Goal: Transaction & Acquisition: Book appointment/travel/reservation

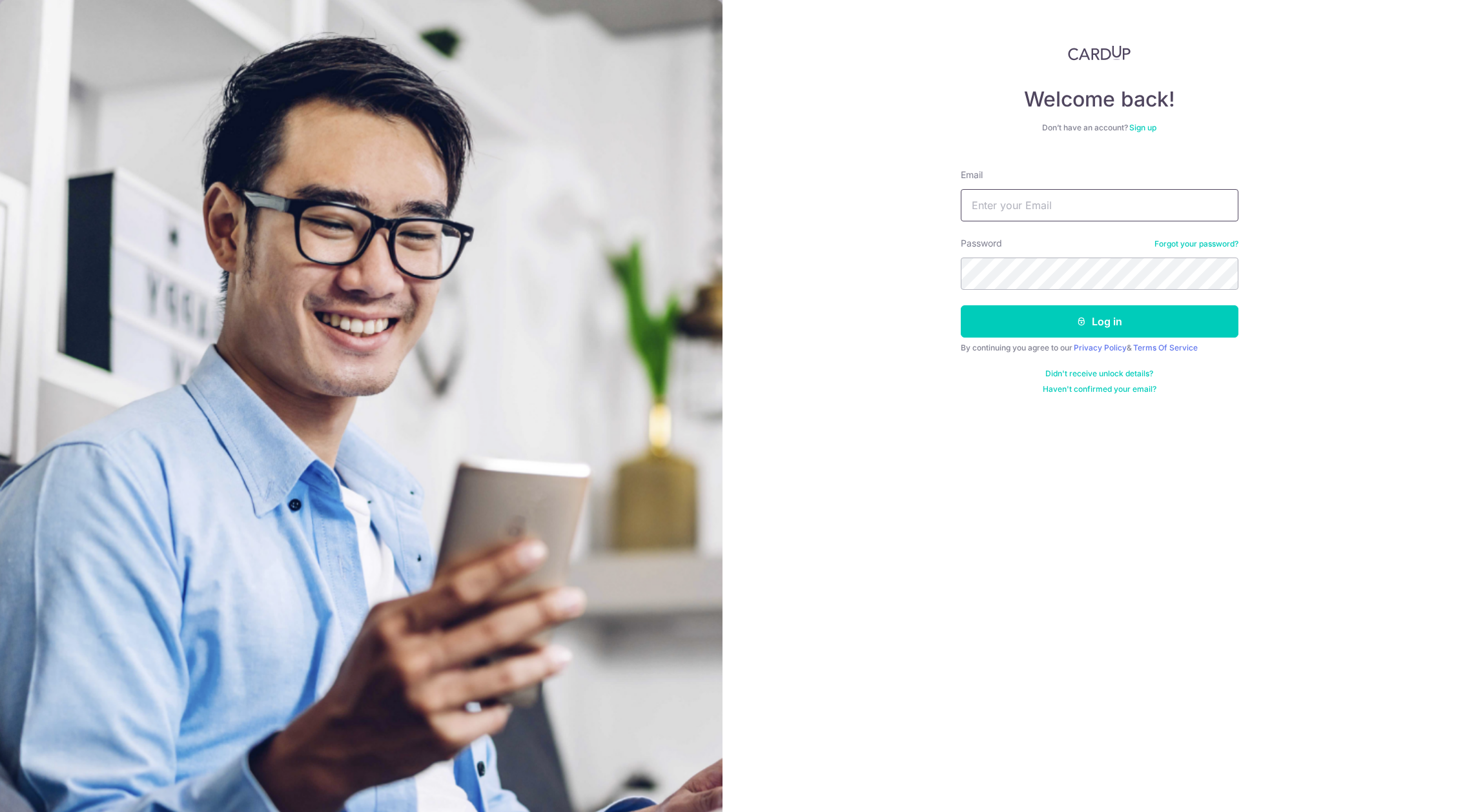
type input "meng.jack@gmail.com"
click at [1052, 327] on button "Log in" at bounding box center [1099, 322] width 278 height 32
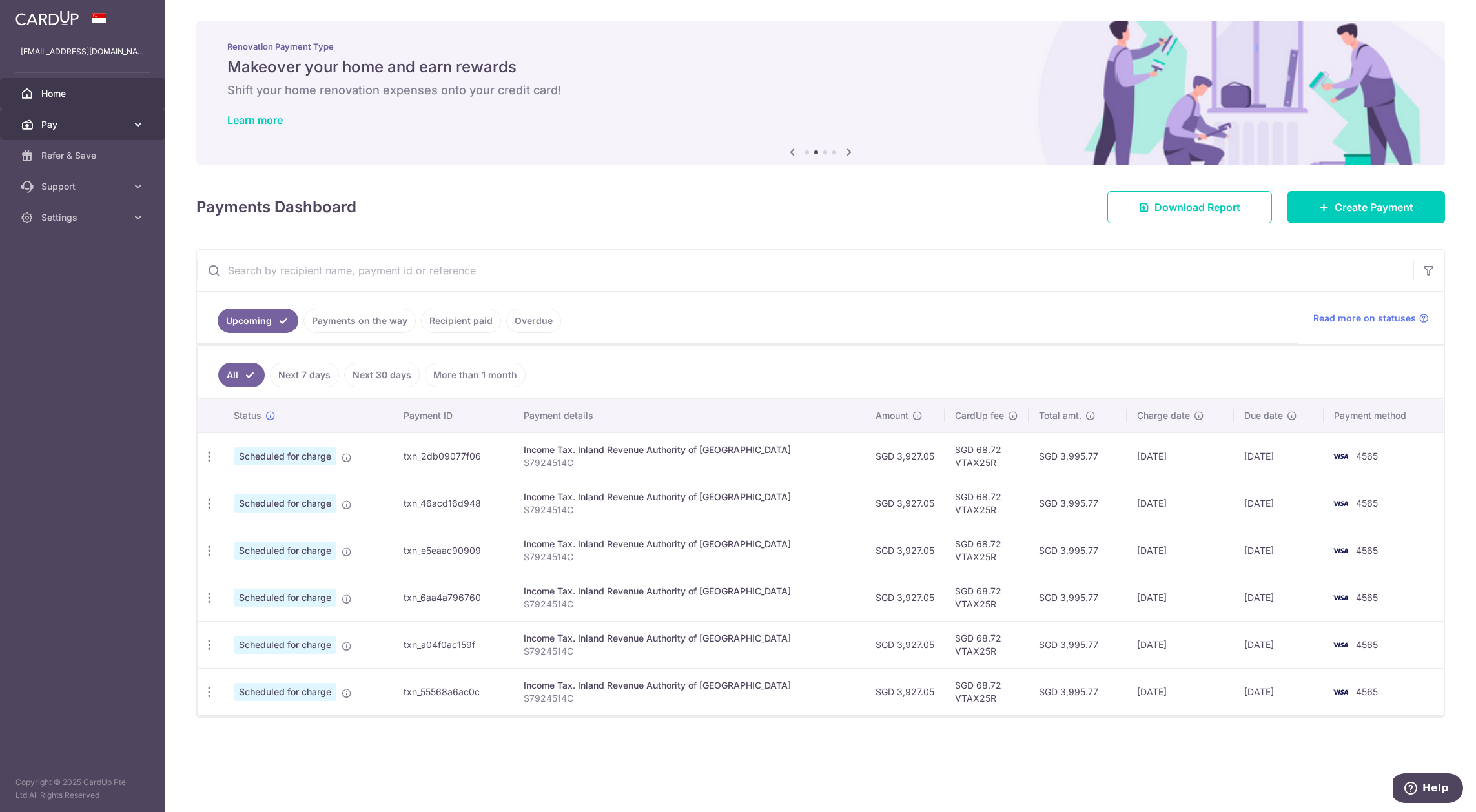
click at [89, 128] on span "Pay" at bounding box center [84, 125] width 86 height 13
click at [77, 155] on span "Payments" at bounding box center [84, 155] width 86 height 13
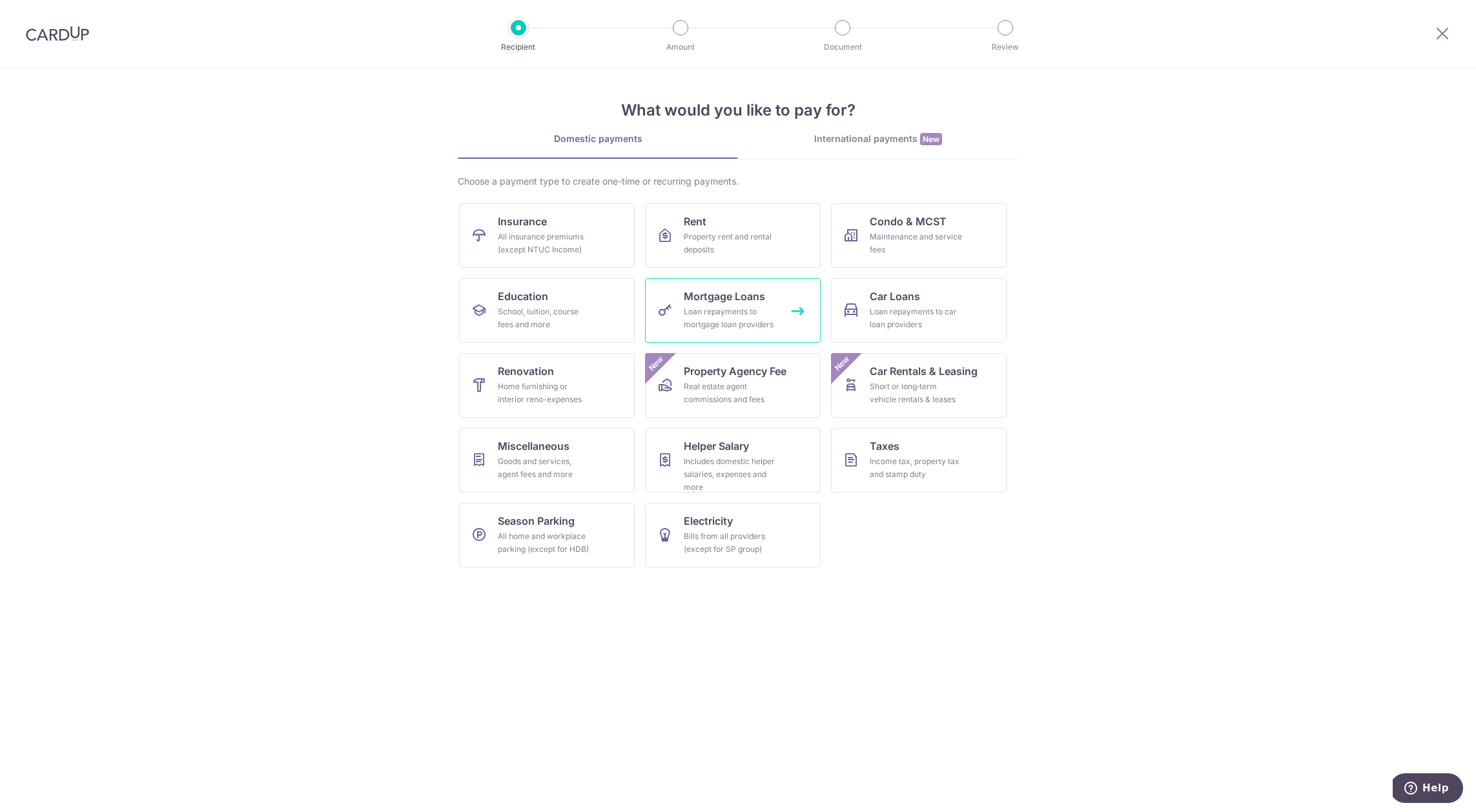
click at [770, 302] on link "Mortgage Loans Loan repayments to mortgage loan providers" at bounding box center [732, 310] width 175 height 65
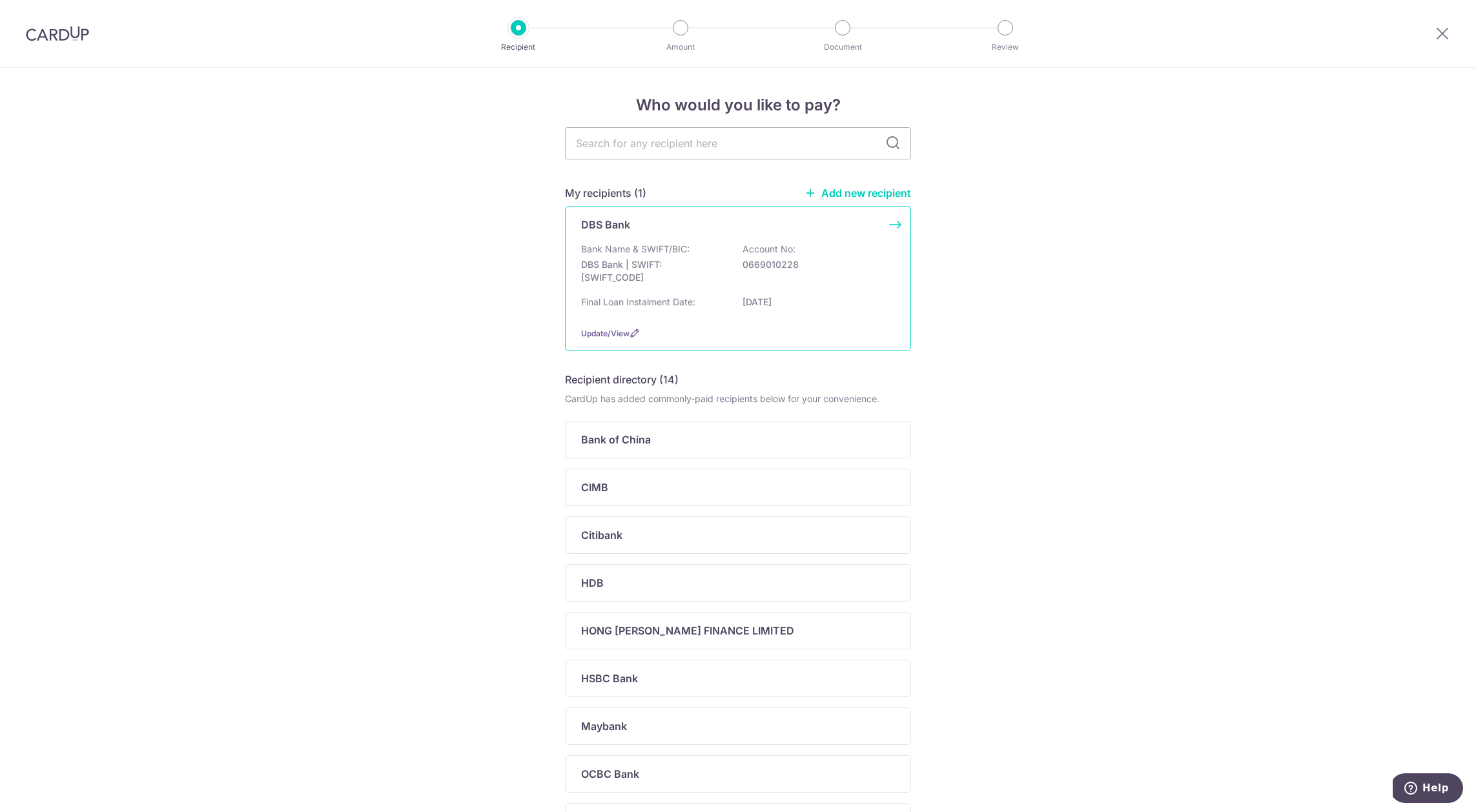
click at [710, 275] on p "DBS Bank | SWIFT: DBSSSGSGXXX" at bounding box center [653, 271] width 145 height 26
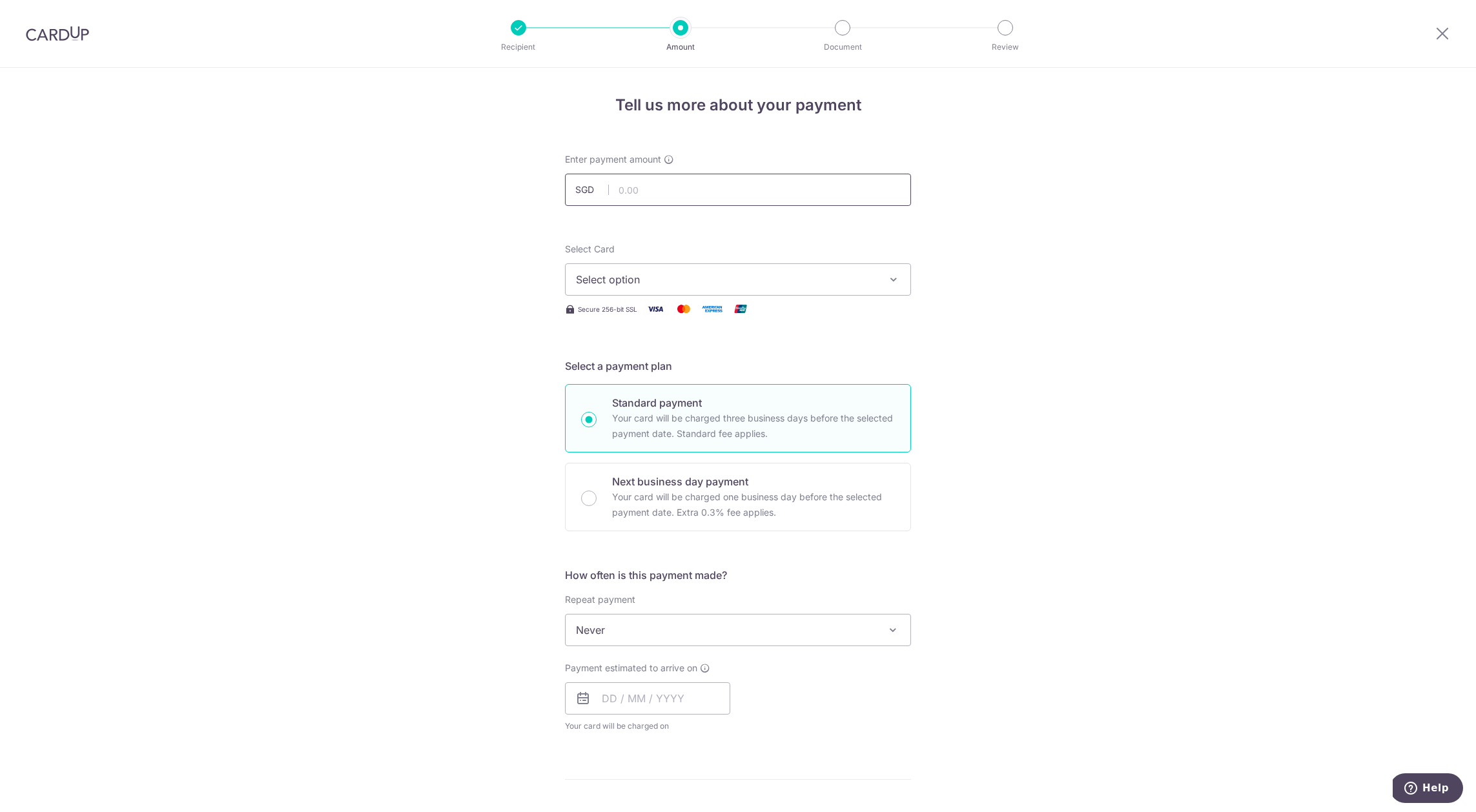
click at [673, 194] on input "text" at bounding box center [738, 190] width 346 height 32
type input "1,349.00"
click at [718, 270] on button "Select option" at bounding box center [738, 279] width 346 height 32
click at [670, 365] on span "**** 4565" at bounding box center [738, 371] width 324 height 15
click at [745, 622] on span "Never" at bounding box center [738, 630] width 345 height 31
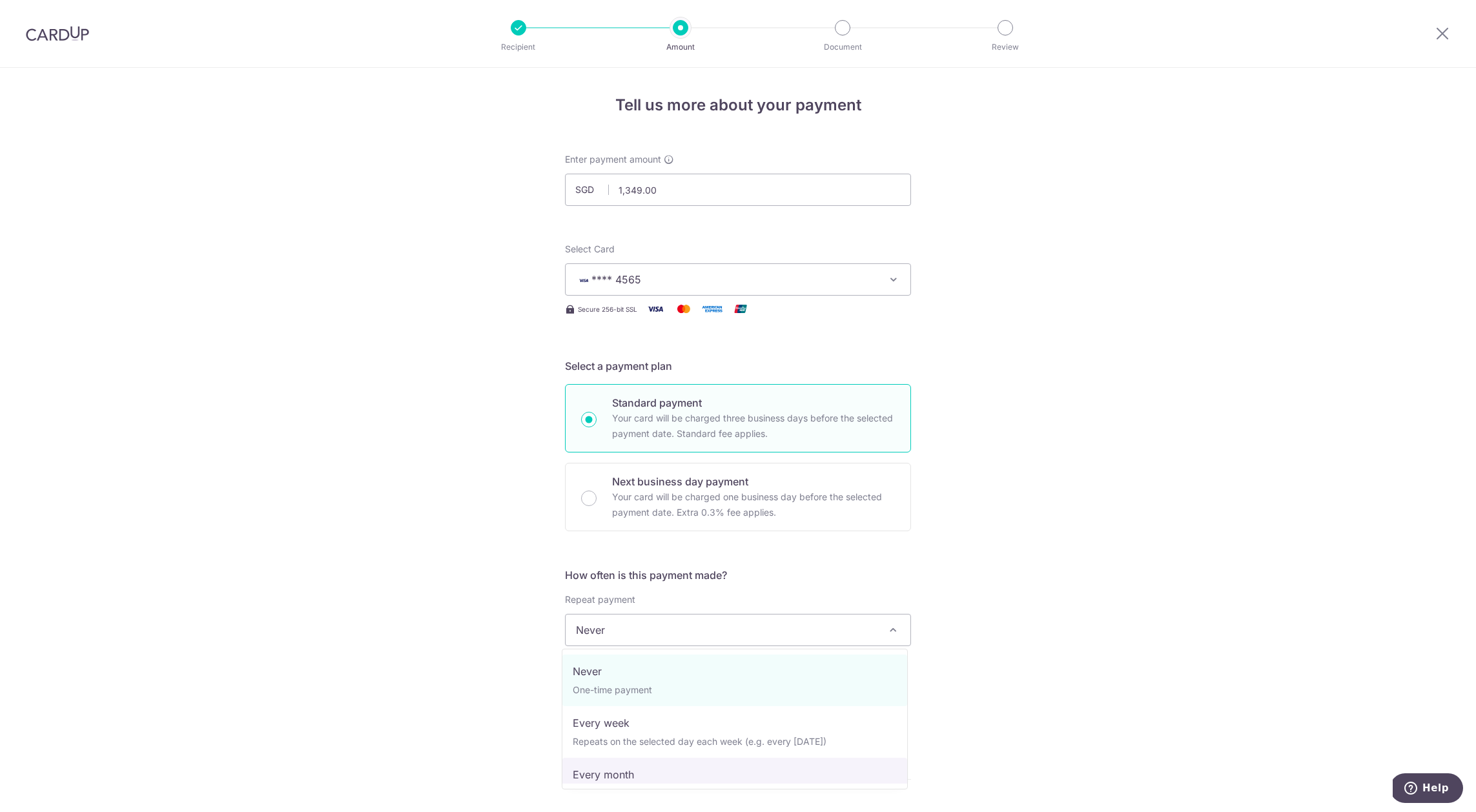
select select "3"
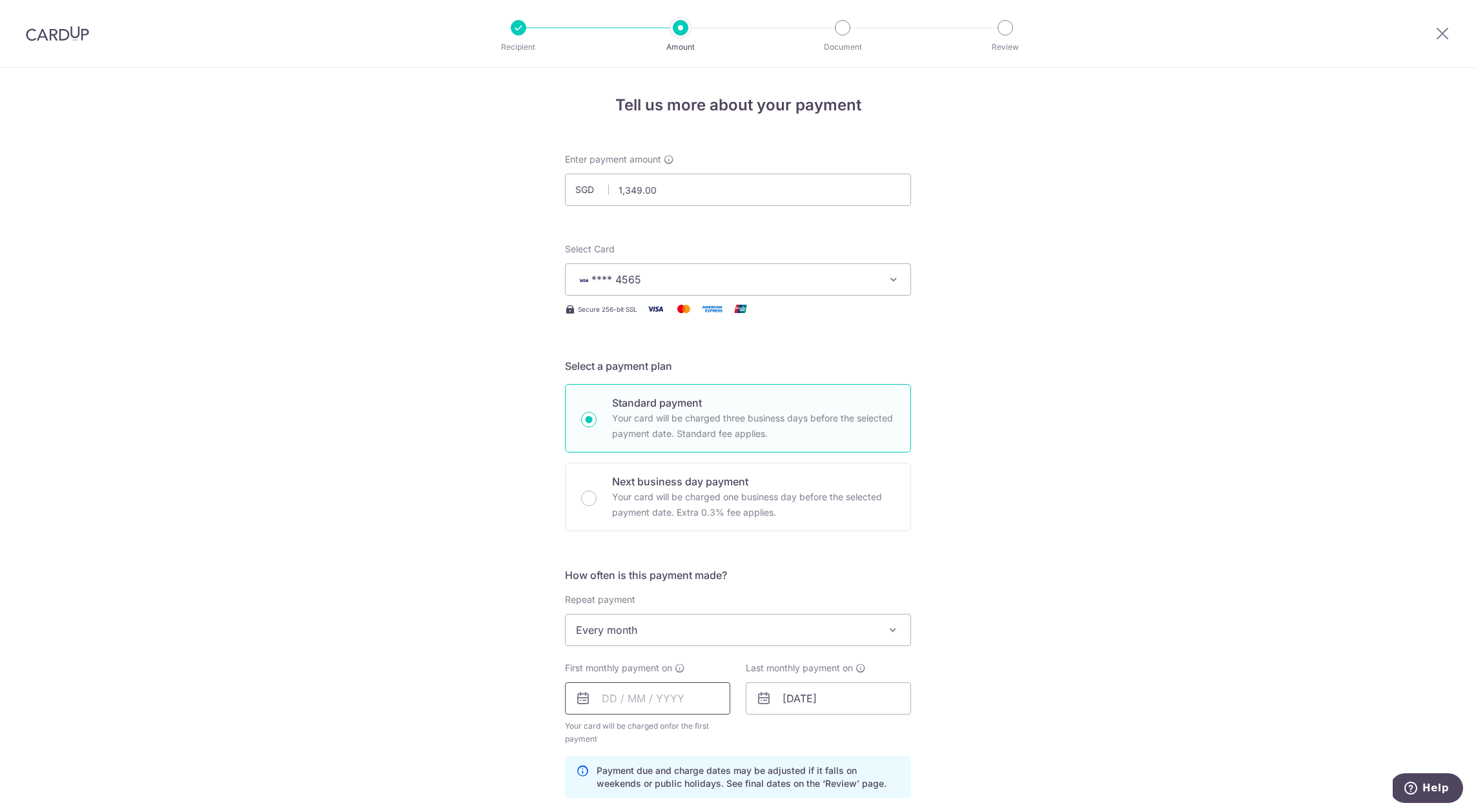
click at [645, 705] on input "text" at bounding box center [647, 698] width 166 height 32
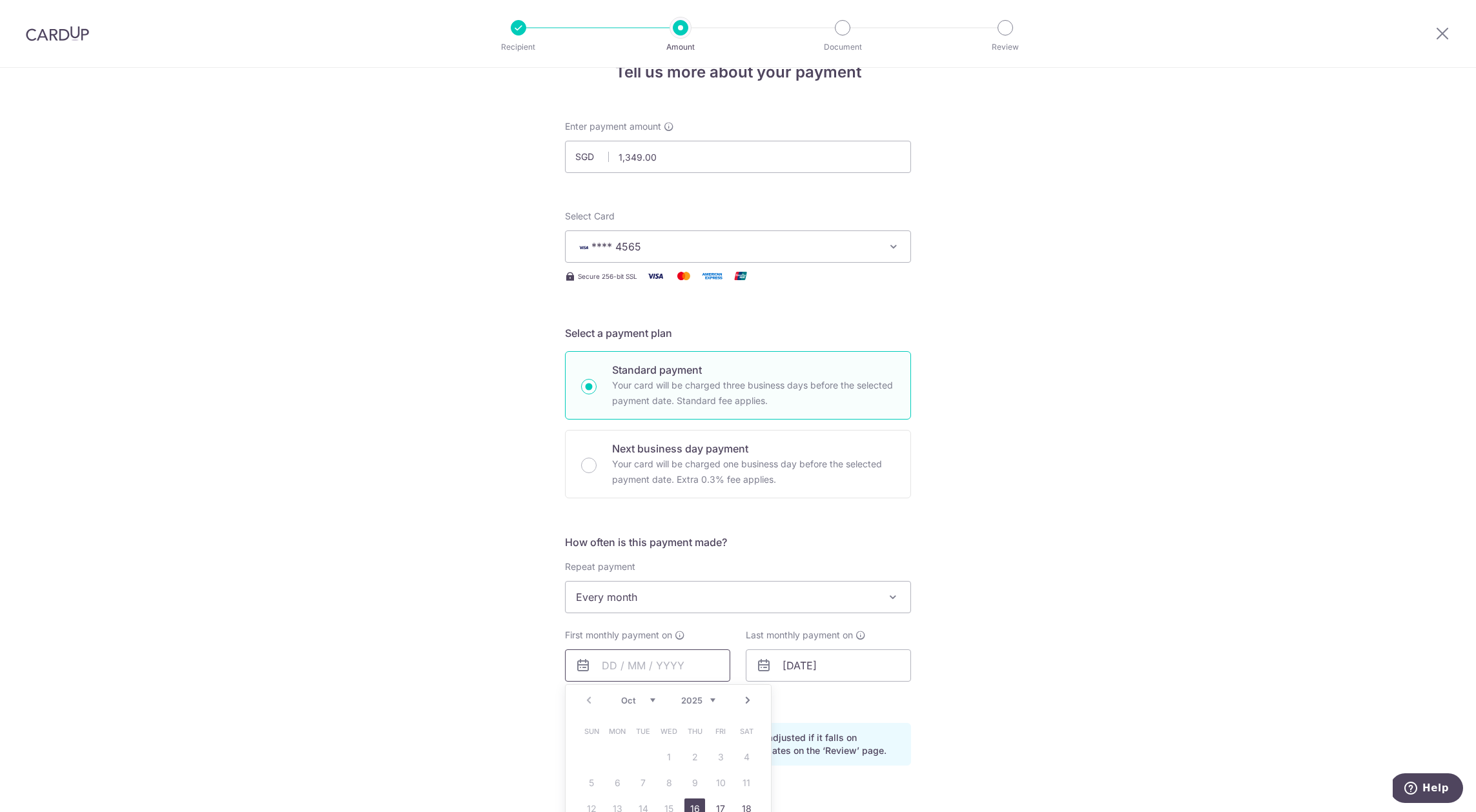
scroll to position [129, 0]
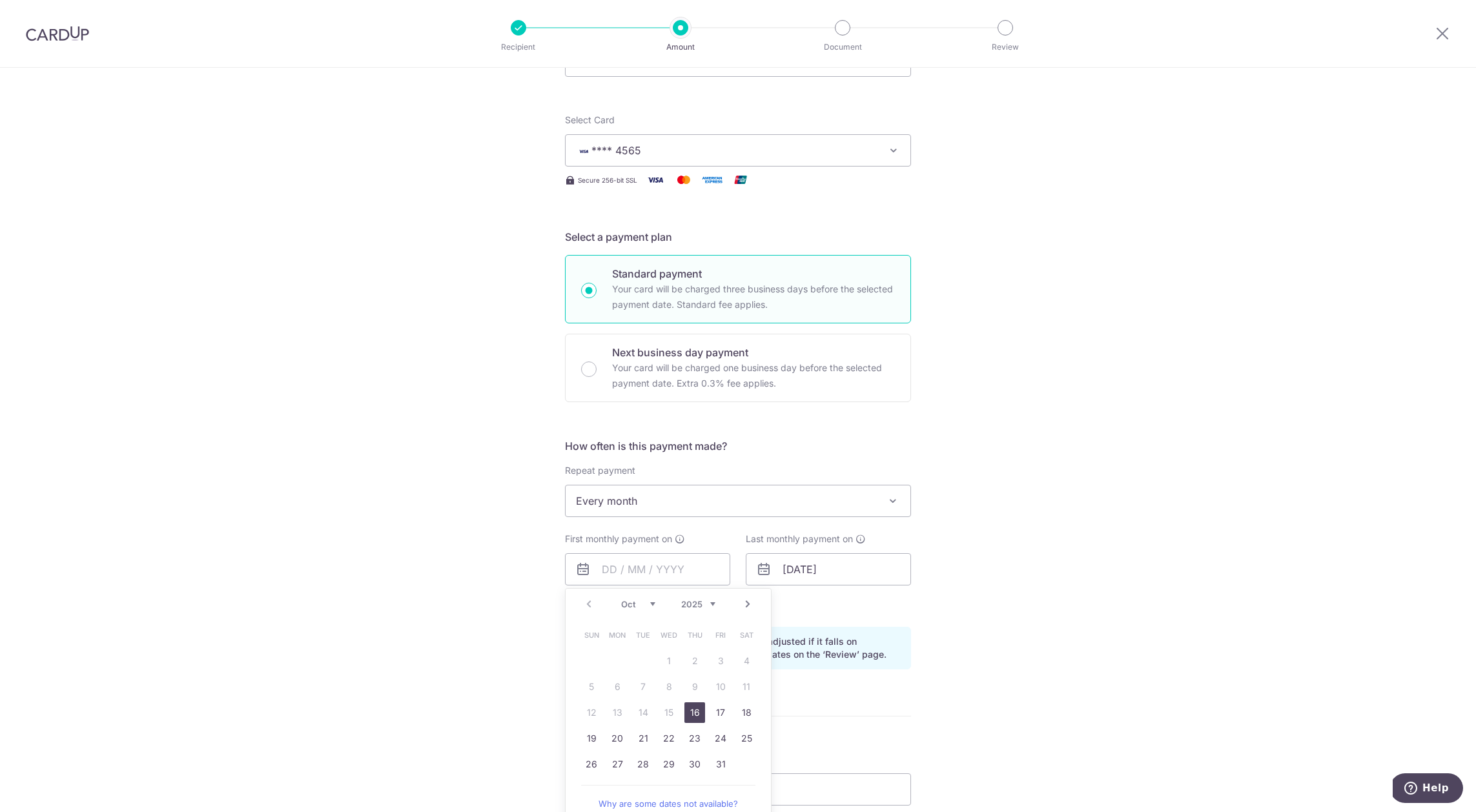
click at [742, 606] on link "Next" at bounding box center [747, 604] width 15 height 15
click at [748, 661] on link "1" at bounding box center [746, 661] width 21 height 21
type input "01/11/2025"
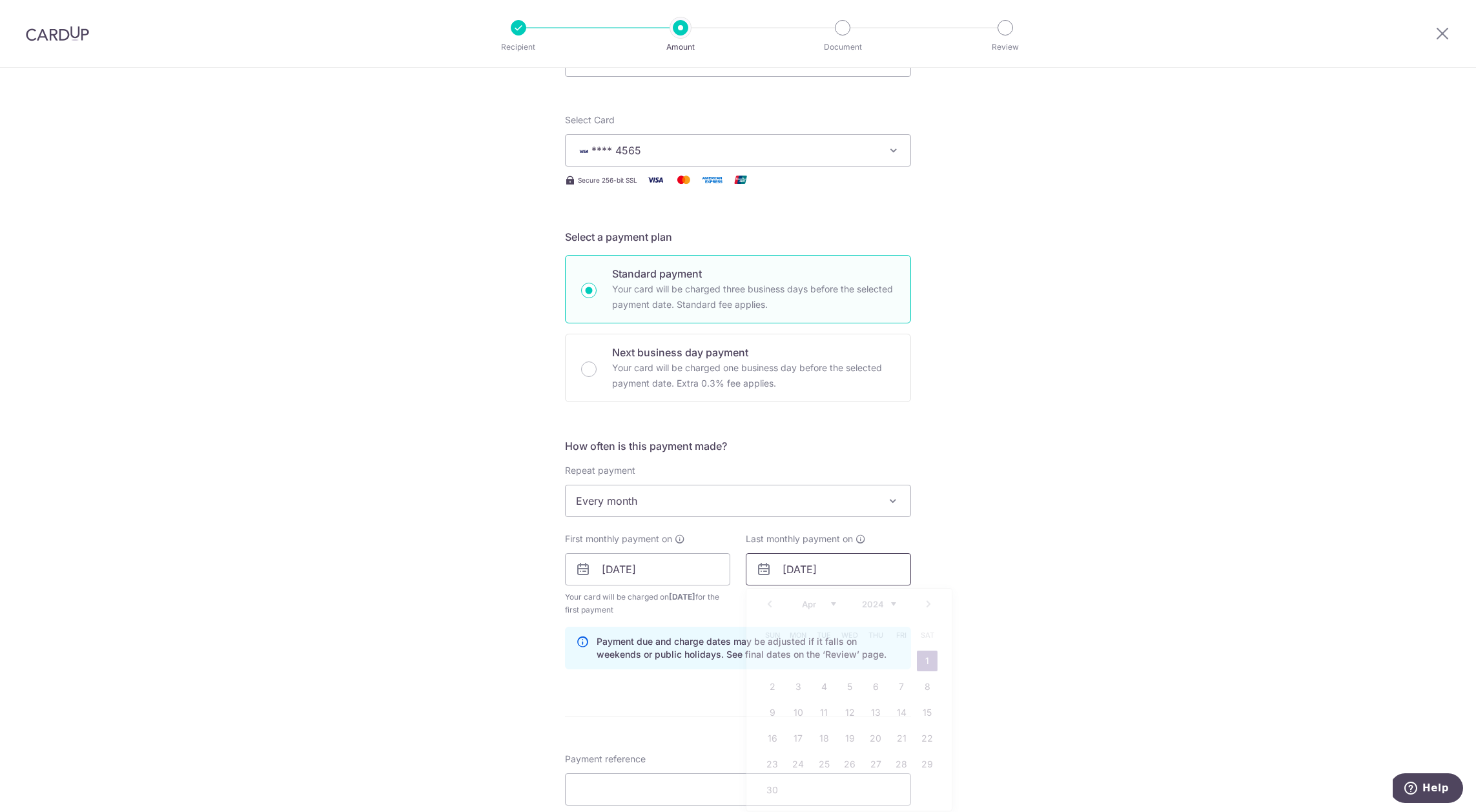
click at [852, 570] on input "01/04/2045" at bounding box center [828, 570] width 166 height 32
click at [1073, 514] on div "Tell us more about your payment Enter payment amount SGD 1,349.00 1349.00 Selec…" at bounding box center [738, 555] width 1476 height 1234
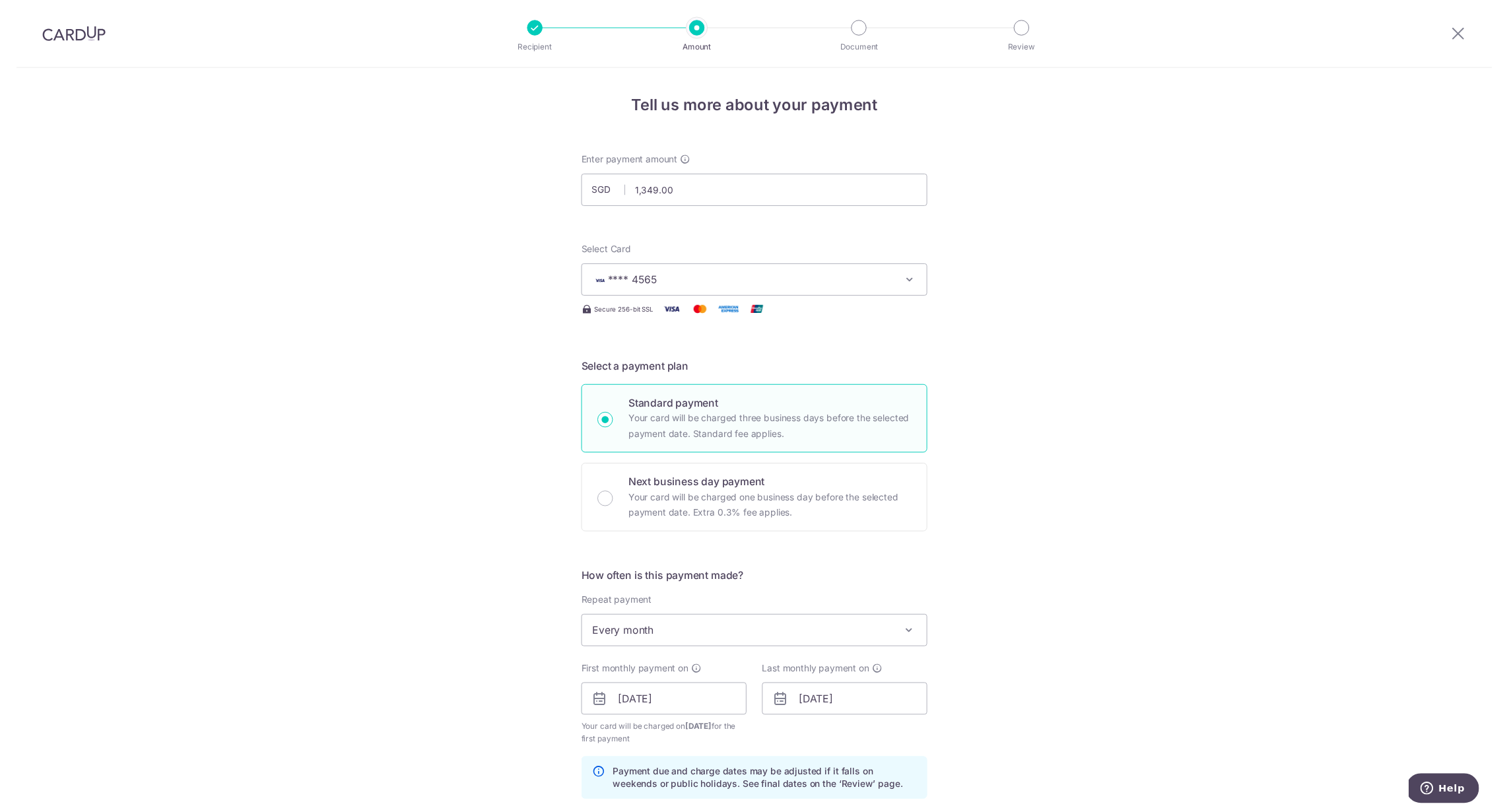
scroll to position [500, 0]
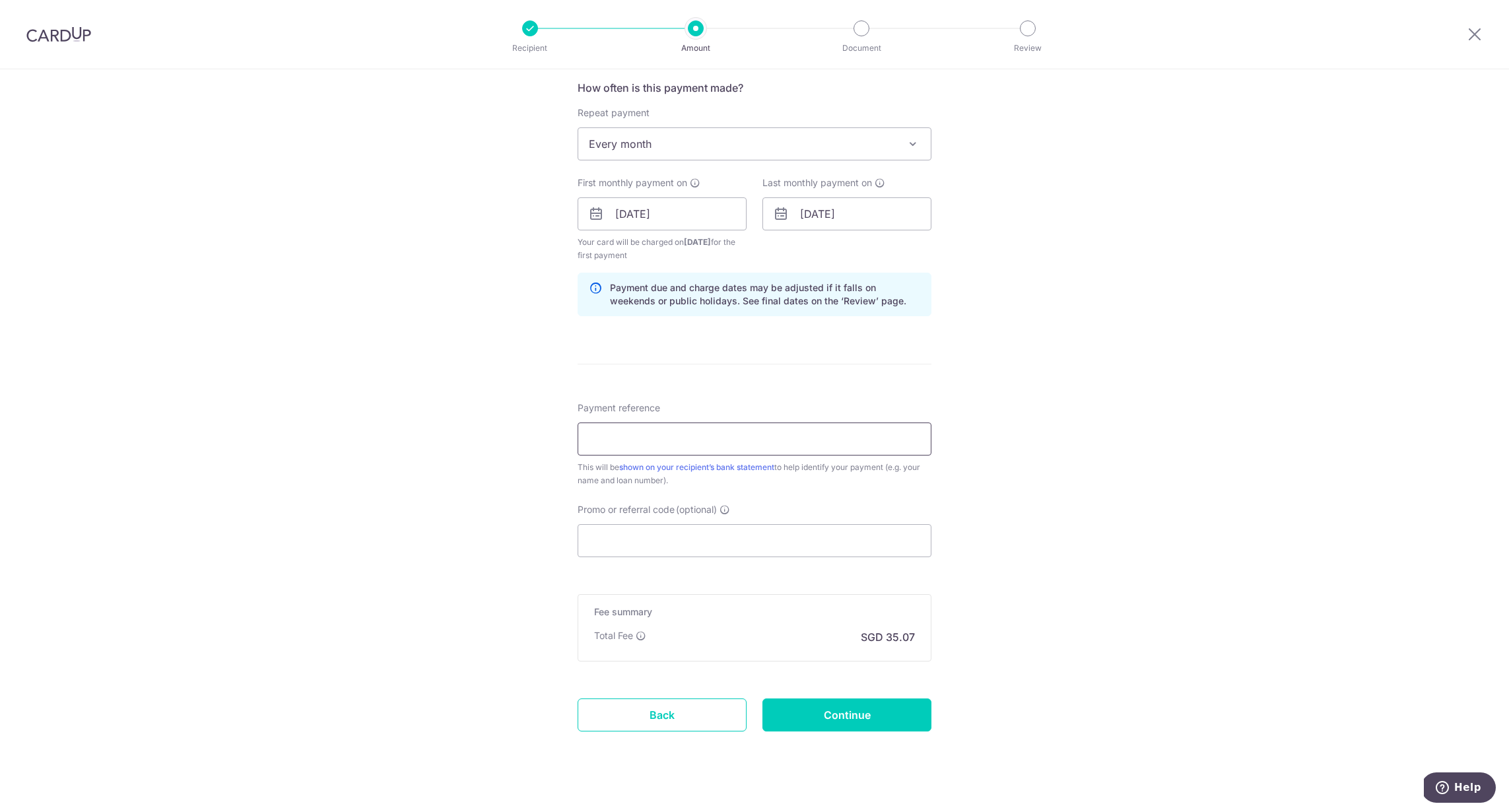
click at [662, 443] on input "Payment reference" at bounding box center [754, 438] width 354 height 33
click at [635, 541] on input "Promo or referral code (optional)" at bounding box center [754, 541] width 354 height 33
paste input "MILELION"
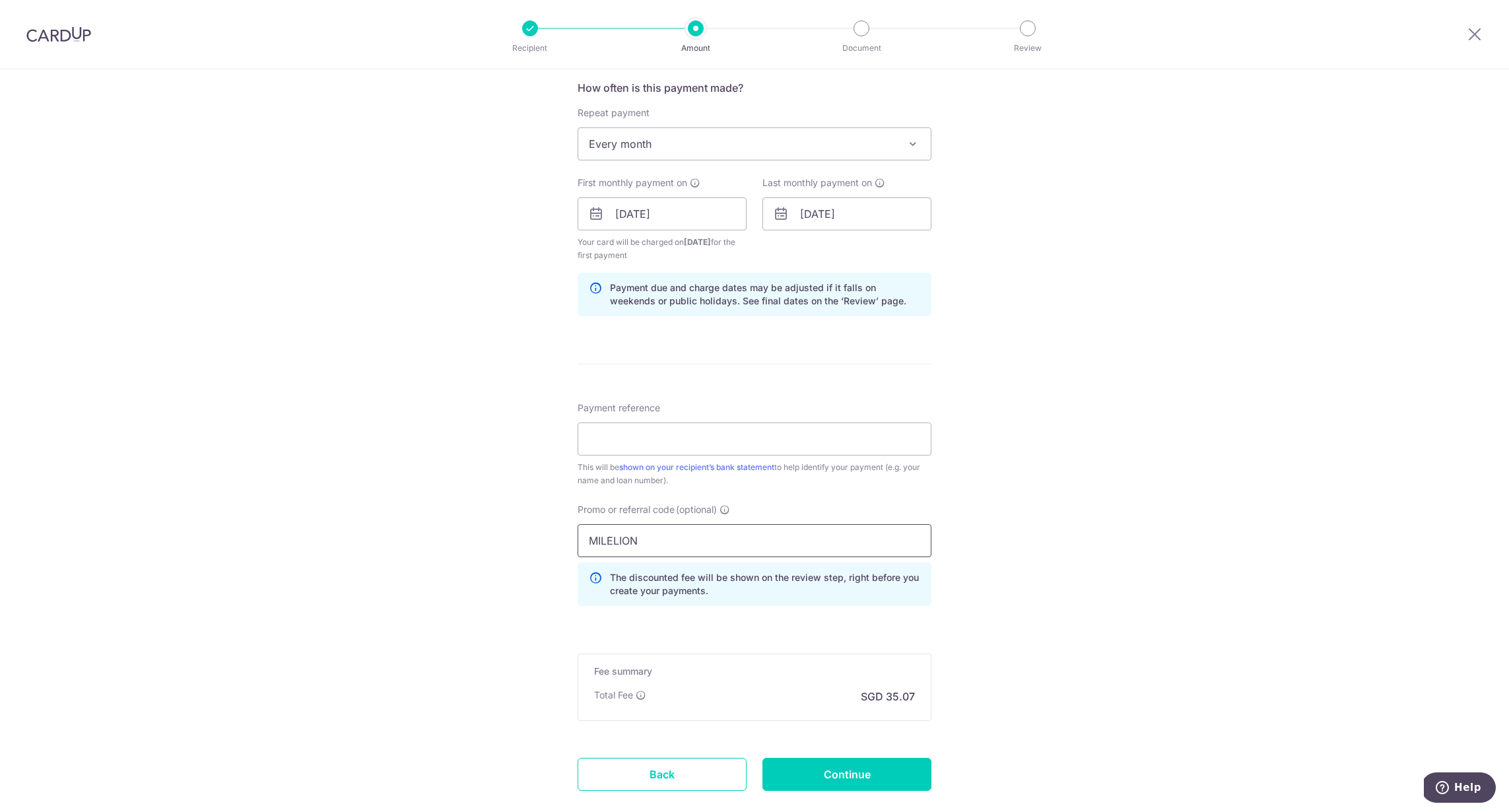
type input "MILELION"
click at [544, 482] on div "Tell us more about your payment Enter payment amount SGD 1,349.00 1349.00 Selec…" at bounding box center [754, 229] width 1509 height 1321
click at [617, 451] on input "Payment reference" at bounding box center [754, 438] width 354 height 33
click at [824, 222] on input "01/04/2045" at bounding box center [847, 213] width 169 height 33
click at [640, 446] on input "Payment reference" at bounding box center [754, 438] width 354 height 33
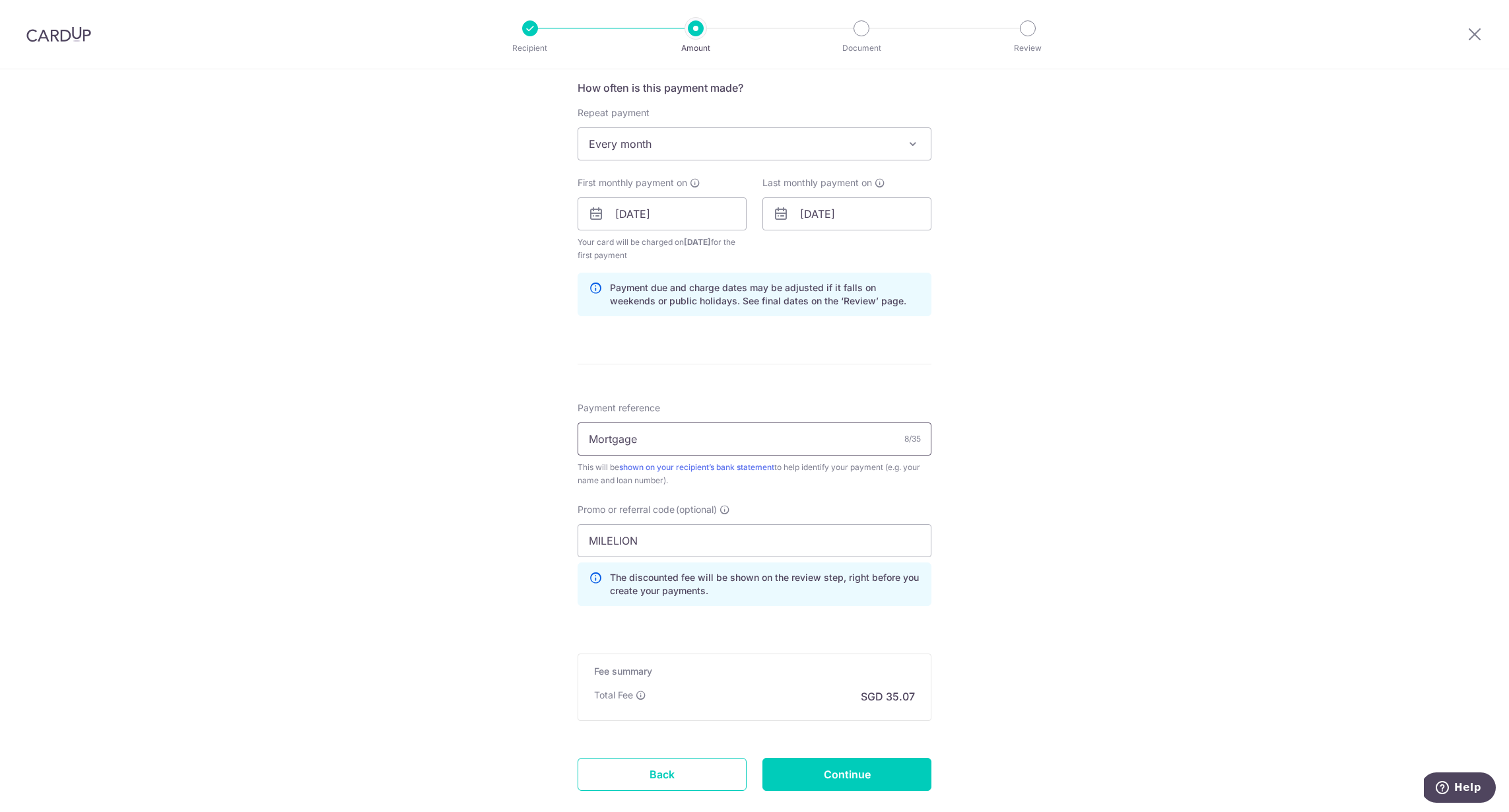
click at [583, 441] on input "Mortgage" at bounding box center [754, 438] width 354 height 33
type input "Cardup Mortgage"
click at [954, 480] on div "Tell us more about your payment Enter payment amount SGD 1,349.00 1349.00 Selec…" at bounding box center [754, 229] width 1509 height 1321
click at [825, 763] on input "Continue" at bounding box center [847, 774] width 169 height 33
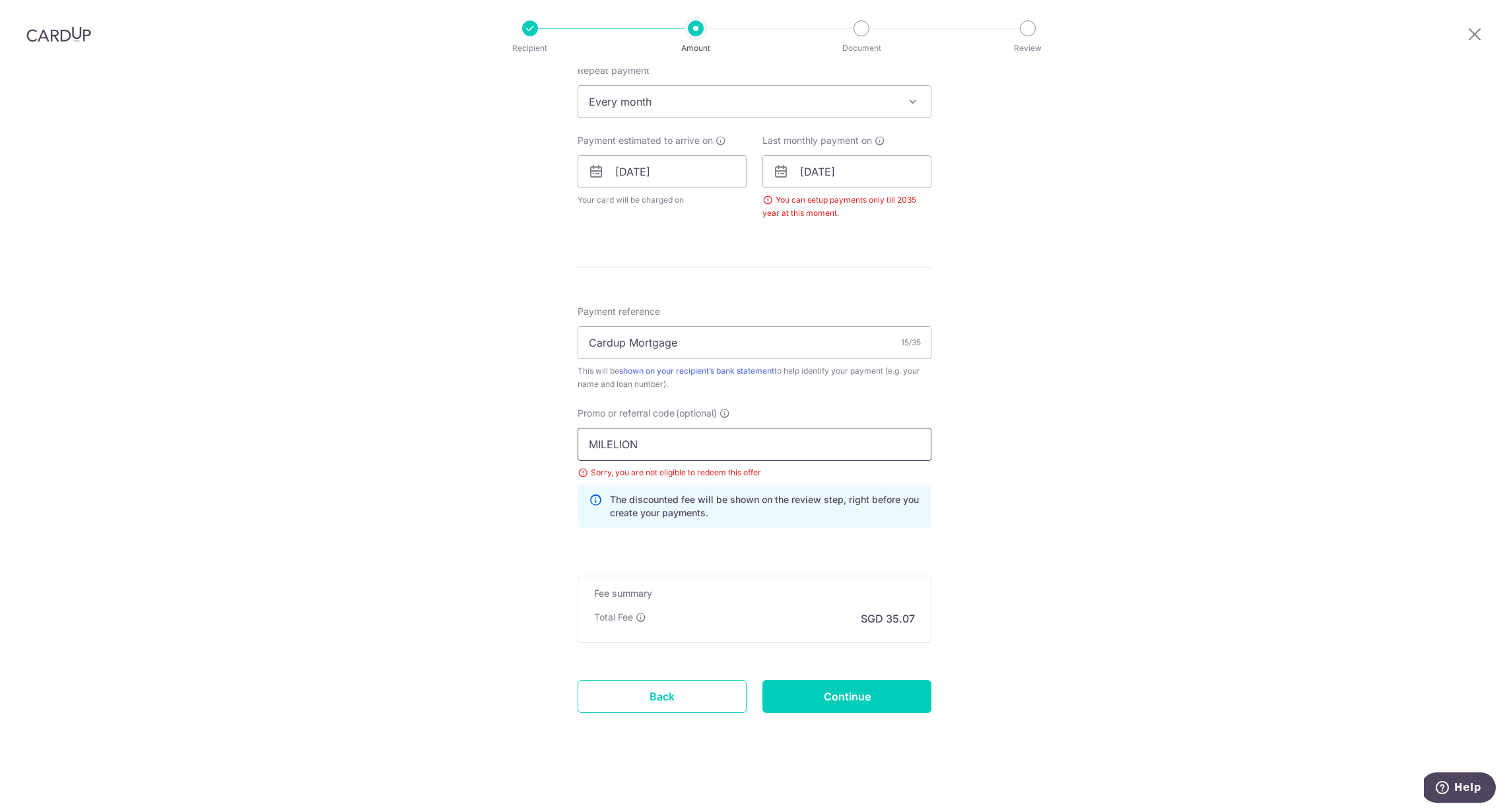
drag, startPoint x: 654, startPoint y: 454, endPoint x: 494, endPoint y: 435, distance: 161.1
click at [494, 435] on div "Tell us more about your payment Enter payment amount SGD 1,349.00 1349.00 Selec…" at bounding box center [754, 168] width 1509 height 1285
paste input "REC185"
type input "REC185"
click at [846, 706] on input "Continue" at bounding box center [847, 696] width 169 height 33
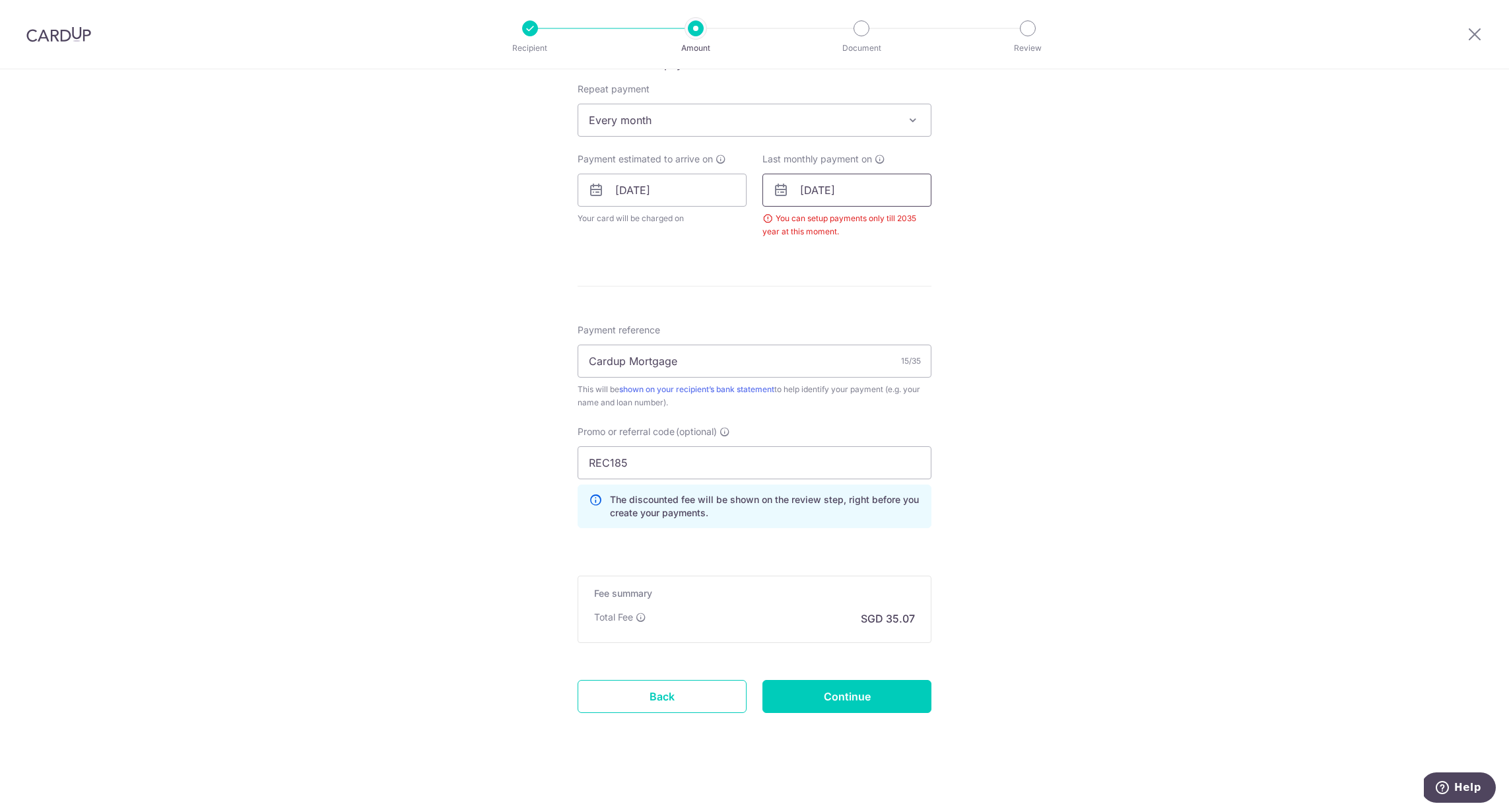
click at [862, 195] on input "01/04/2045" at bounding box center [847, 190] width 169 height 33
click at [945, 225] on link "Next" at bounding box center [949, 225] width 16 height 16
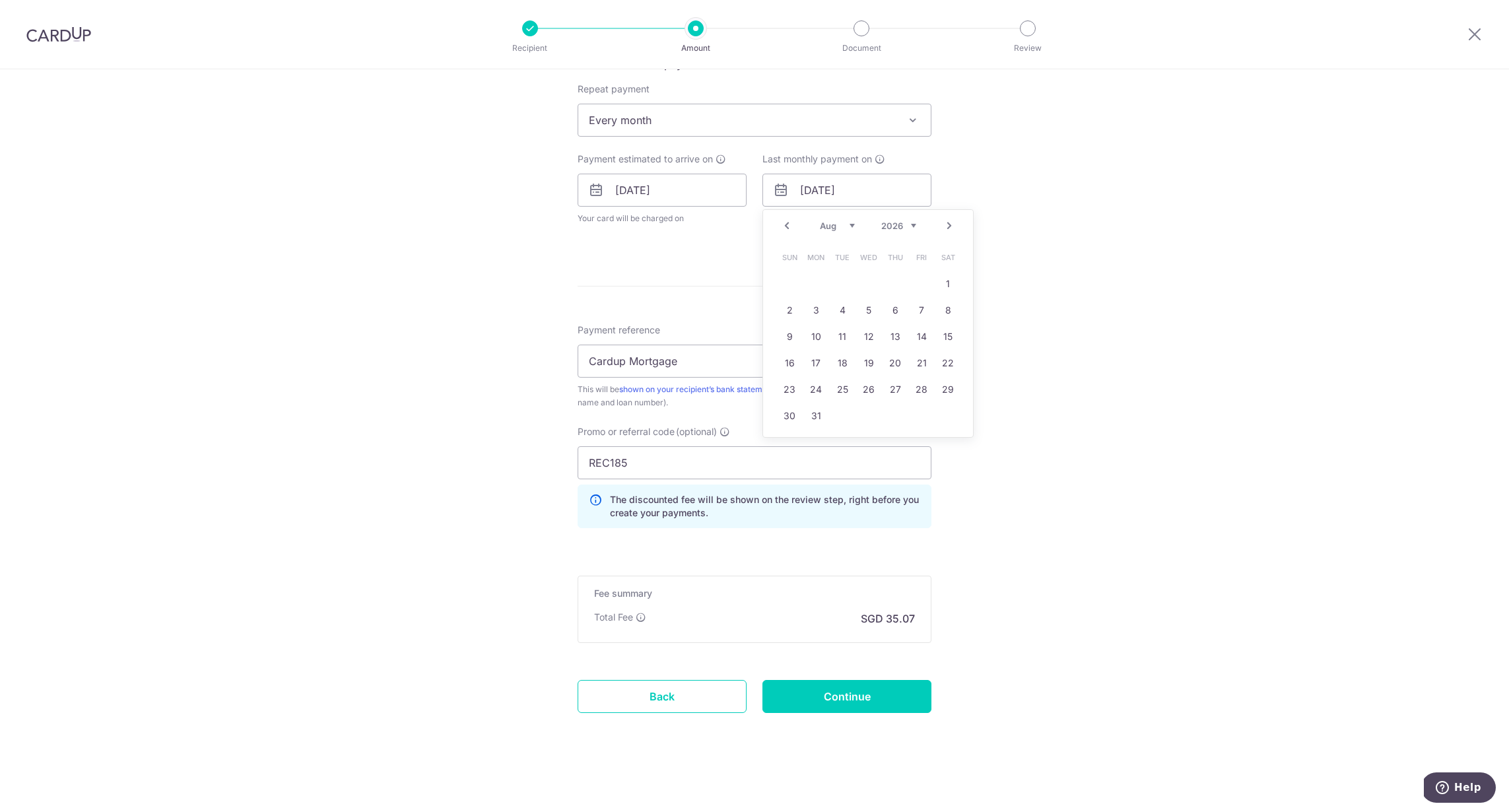
click at [945, 225] on link "Next" at bounding box center [949, 225] width 16 height 16
click at [948, 227] on link "Next" at bounding box center [949, 225] width 16 height 16
click at [779, 287] on link "1" at bounding box center [789, 284] width 21 height 21
type input "01/11/2026"
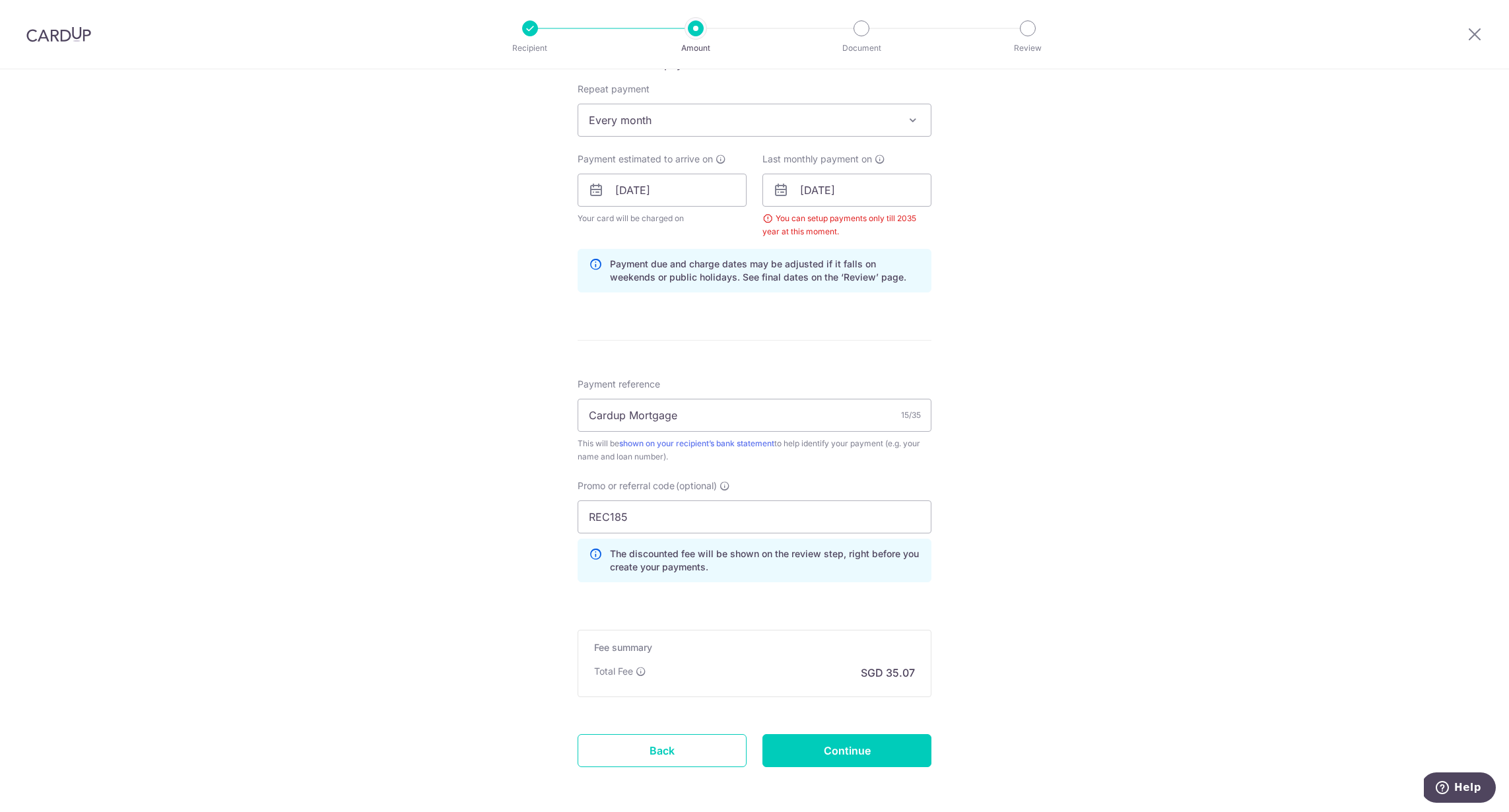
click at [970, 325] on div "Tell us more about your payment Enter payment amount SGD 1,349.00 1349.00 Selec…" at bounding box center [754, 205] width 1509 height 1321
click at [818, 738] on input "Continue" at bounding box center [847, 750] width 169 height 33
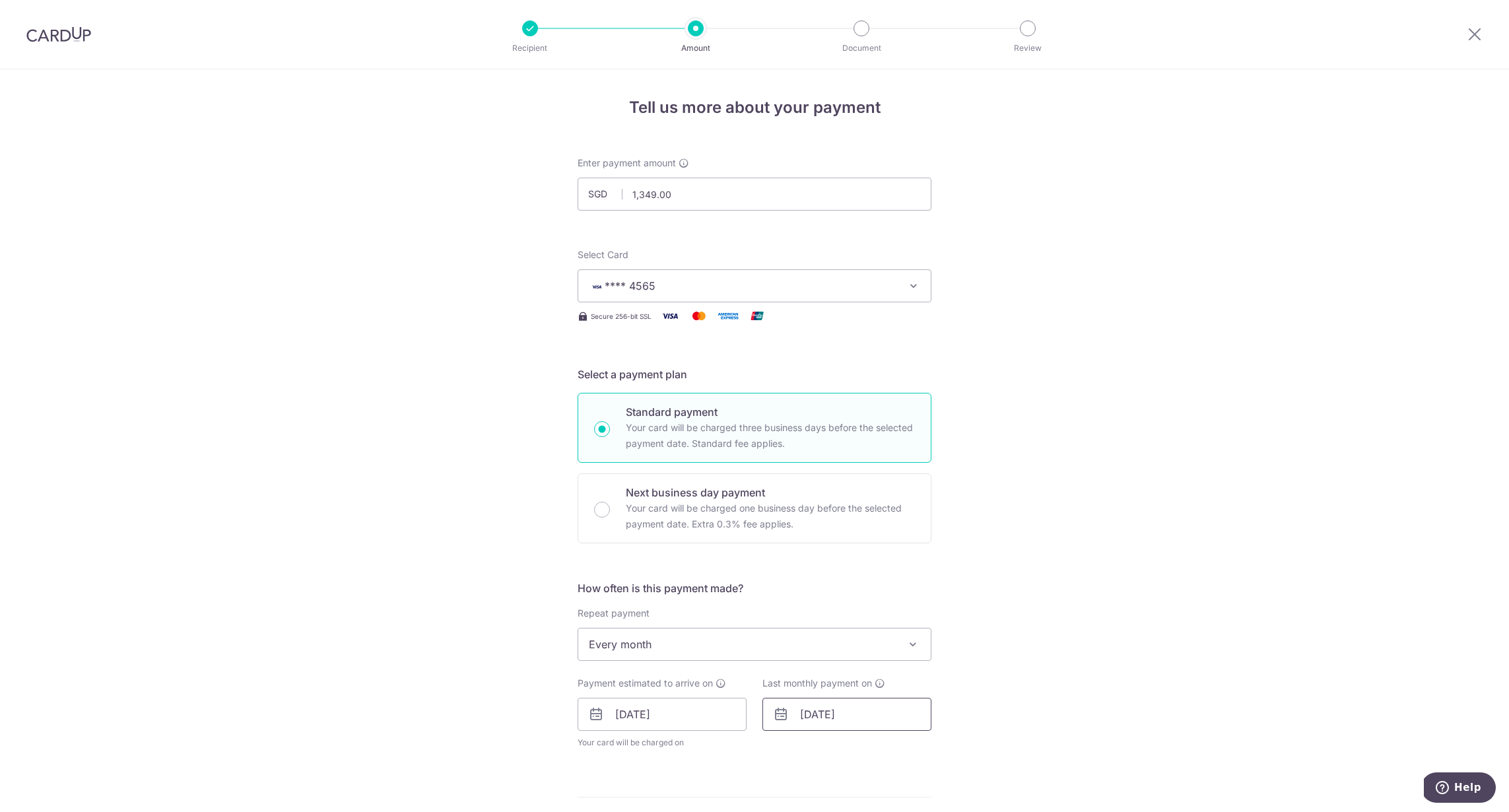
click at [856, 715] on input "01/11/2026" at bounding box center [847, 714] width 169 height 33
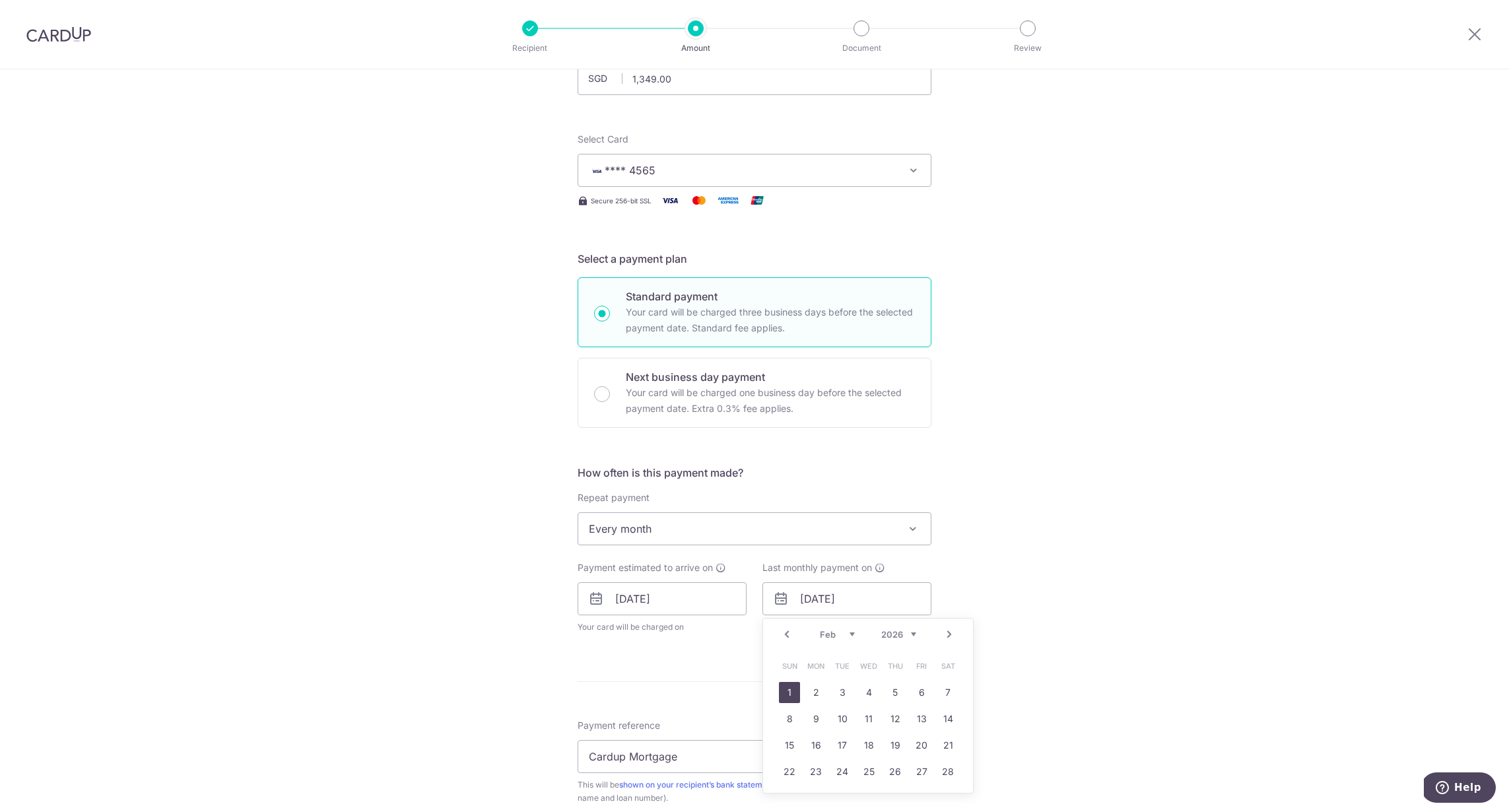
click at [779, 690] on link "1" at bounding box center [789, 693] width 21 height 21
type input "01/02/2026"
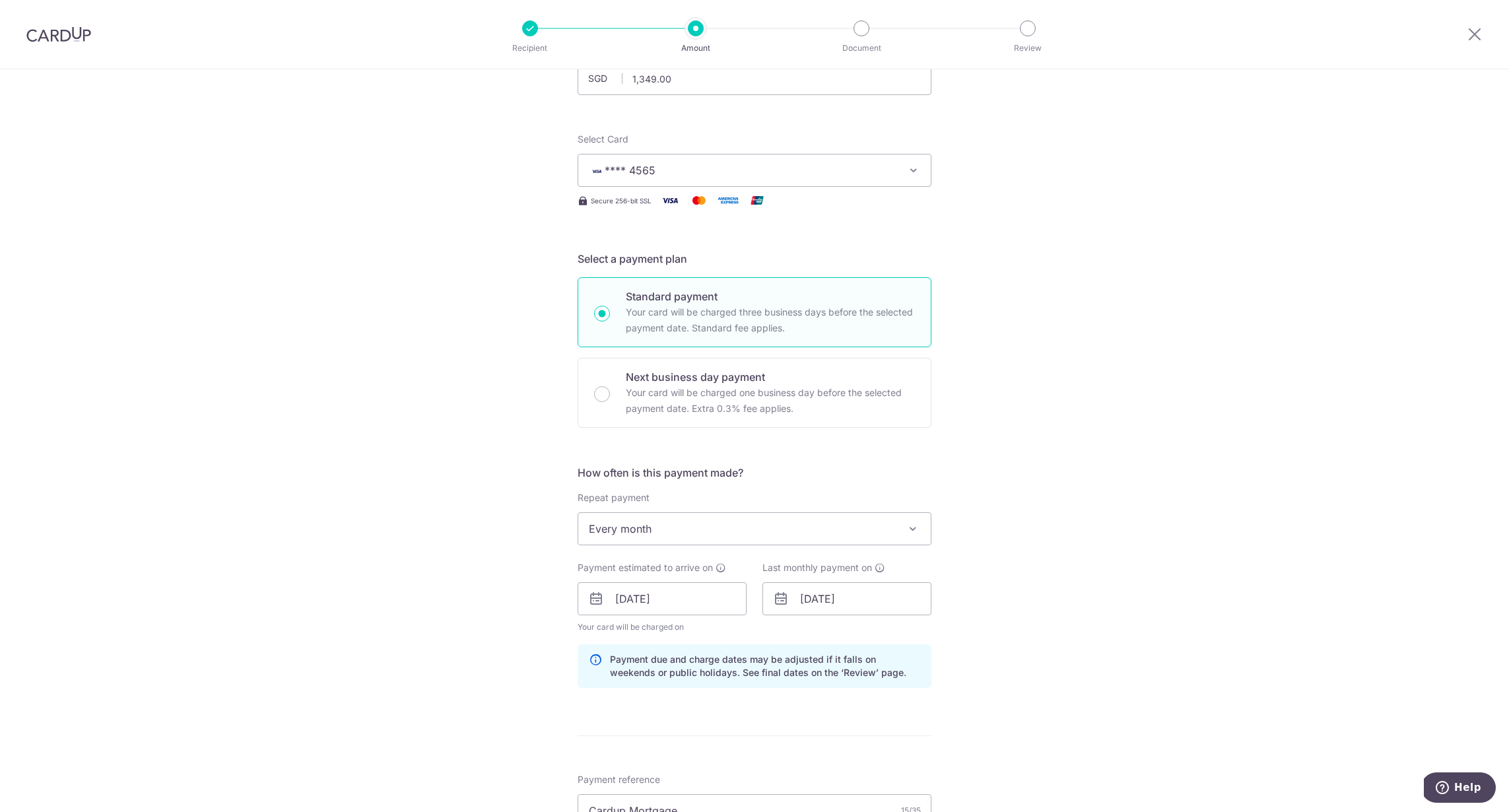
click at [1011, 657] on div "Tell us more about your payment Enter payment amount SGD 1,349.00 1349.00 Selec…" at bounding box center [754, 608] width 1509 height 1308
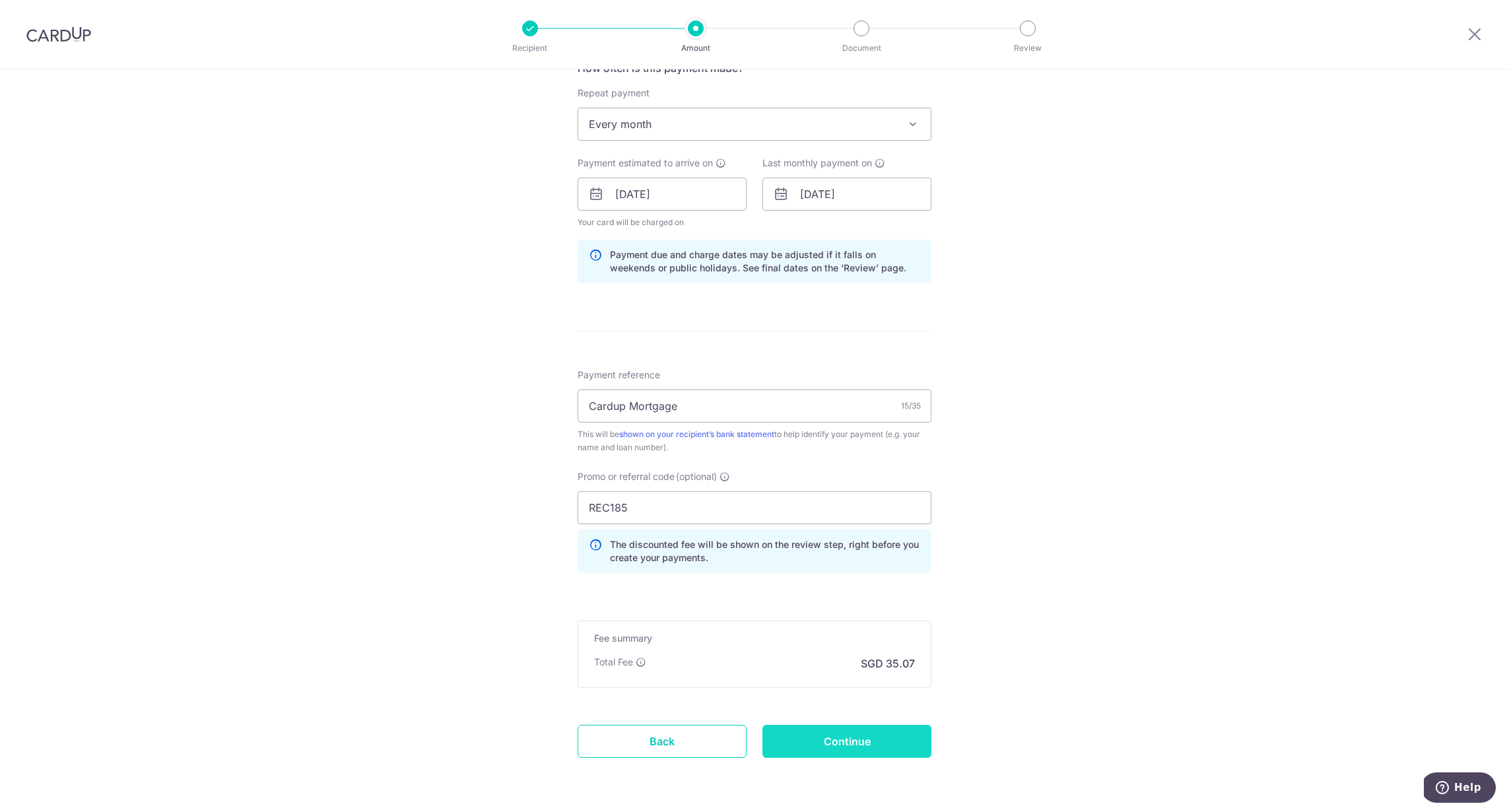
click at [870, 733] on input "Continue" at bounding box center [847, 741] width 169 height 33
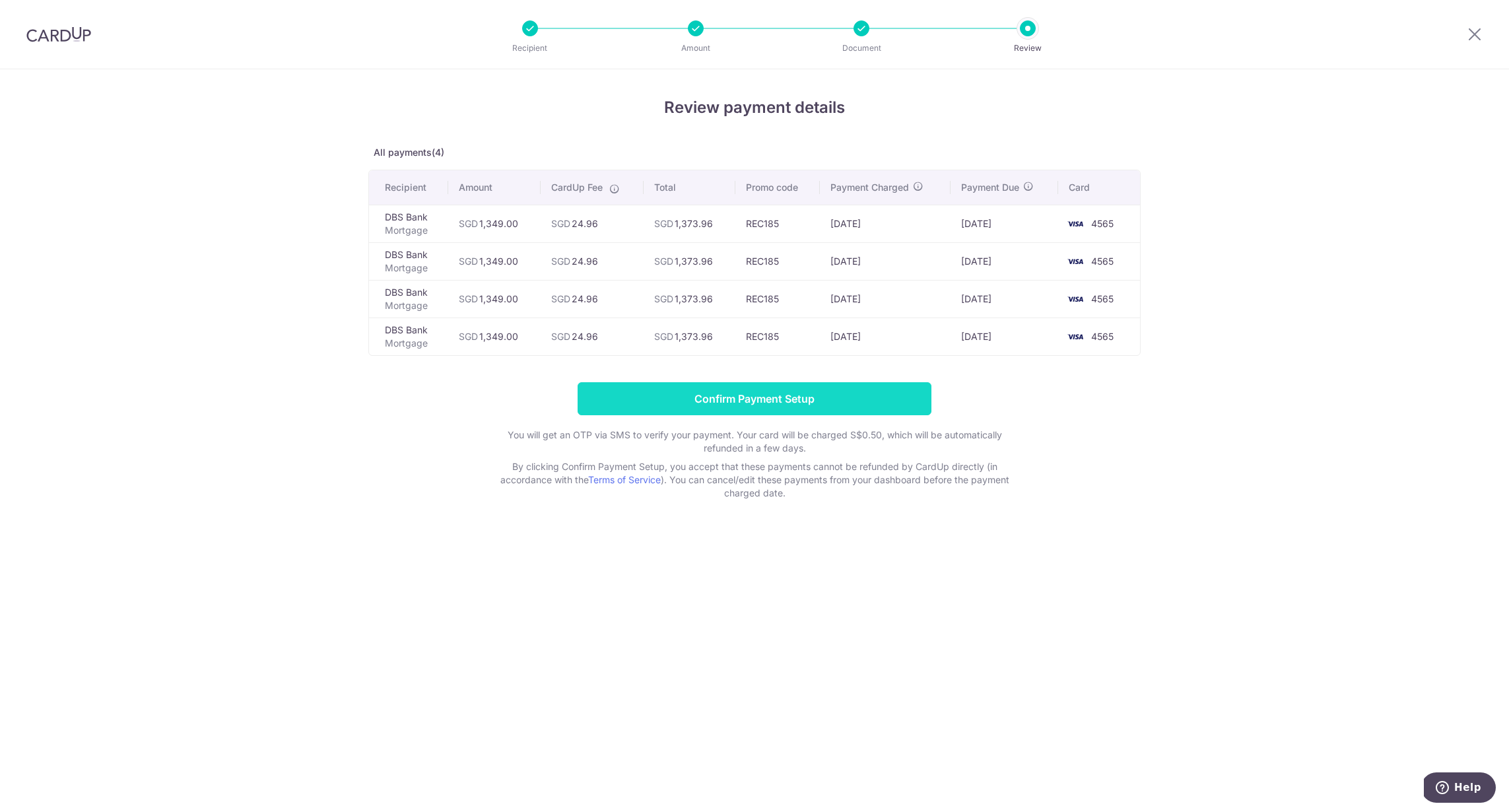
click at [836, 397] on input "Confirm Payment Setup" at bounding box center [754, 398] width 354 height 33
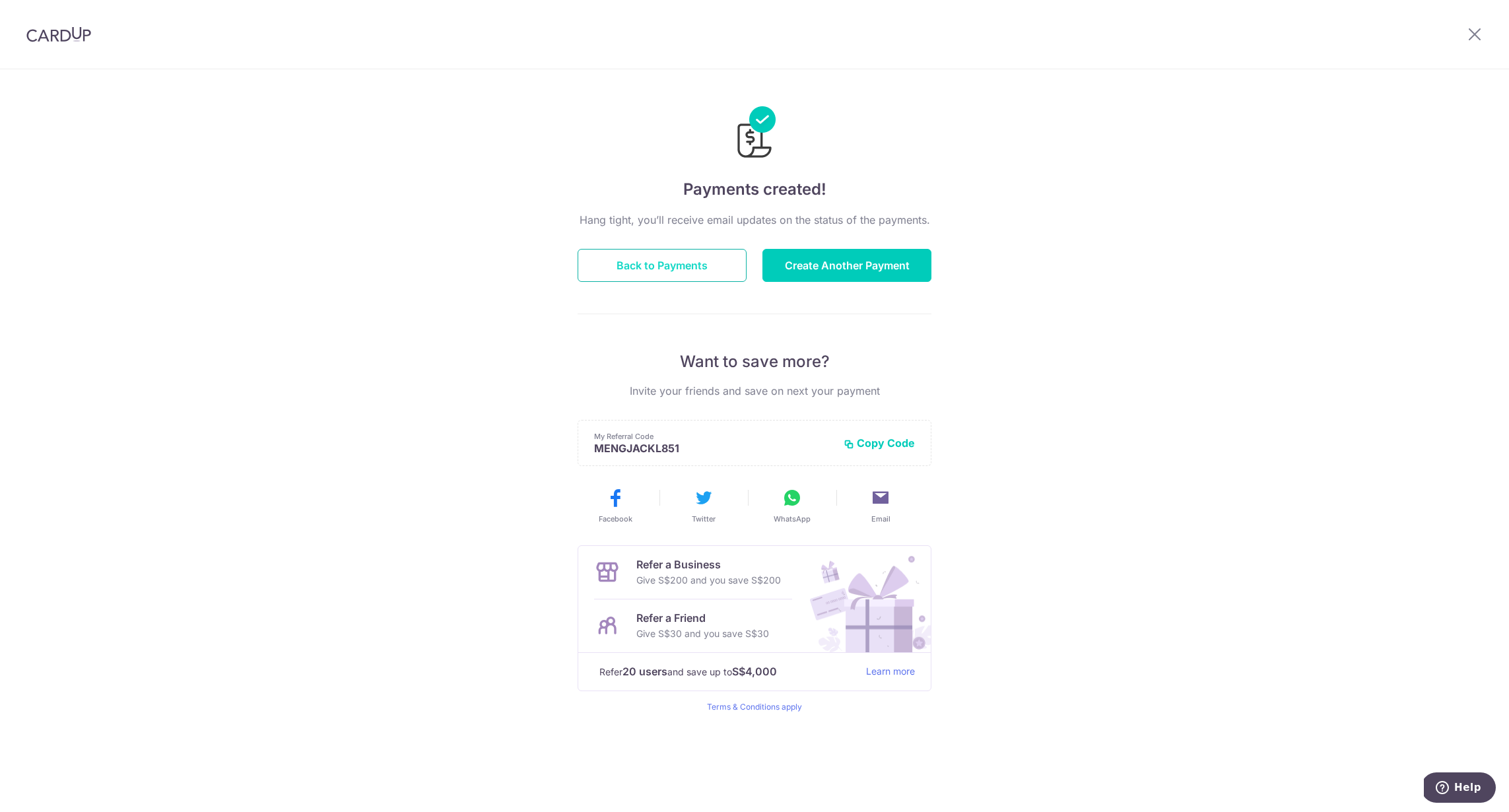
click at [694, 267] on button "Back to Payments" at bounding box center [662, 265] width 169 height 33
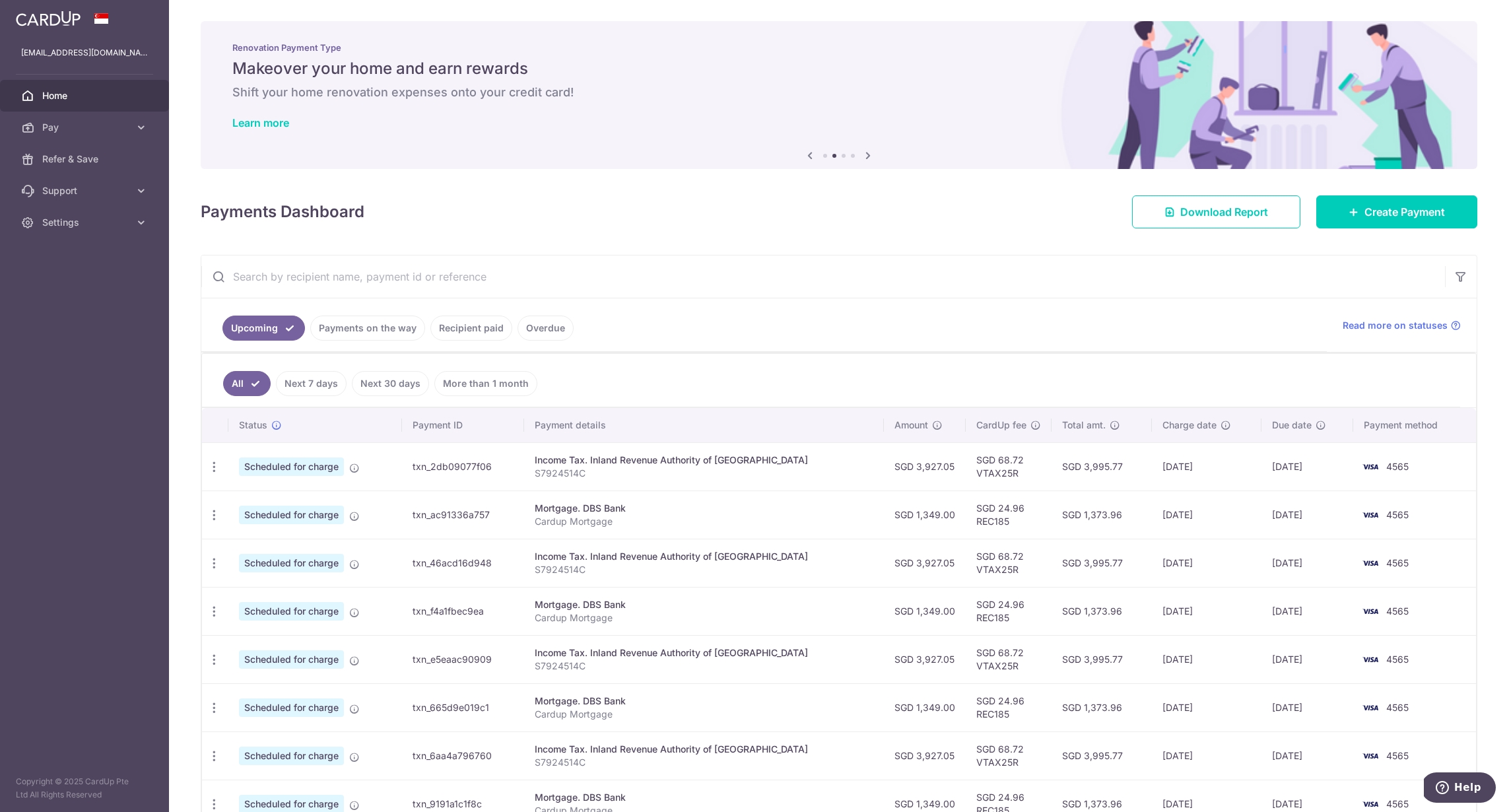
click at [465, 328] on link "Recipient paid" at bounding box center [471, 328] width 82 height 25
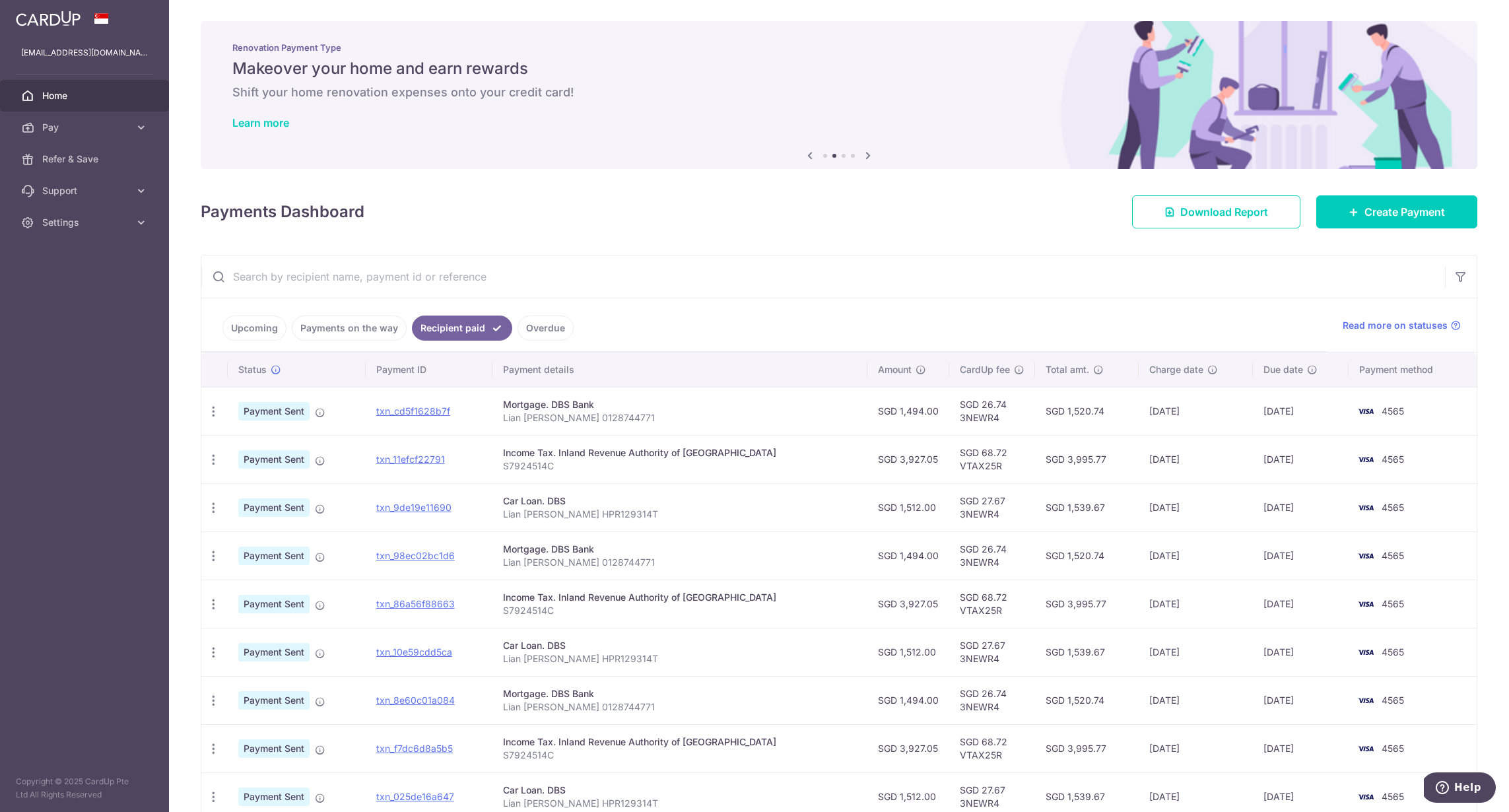
scroll to position [121, 0]
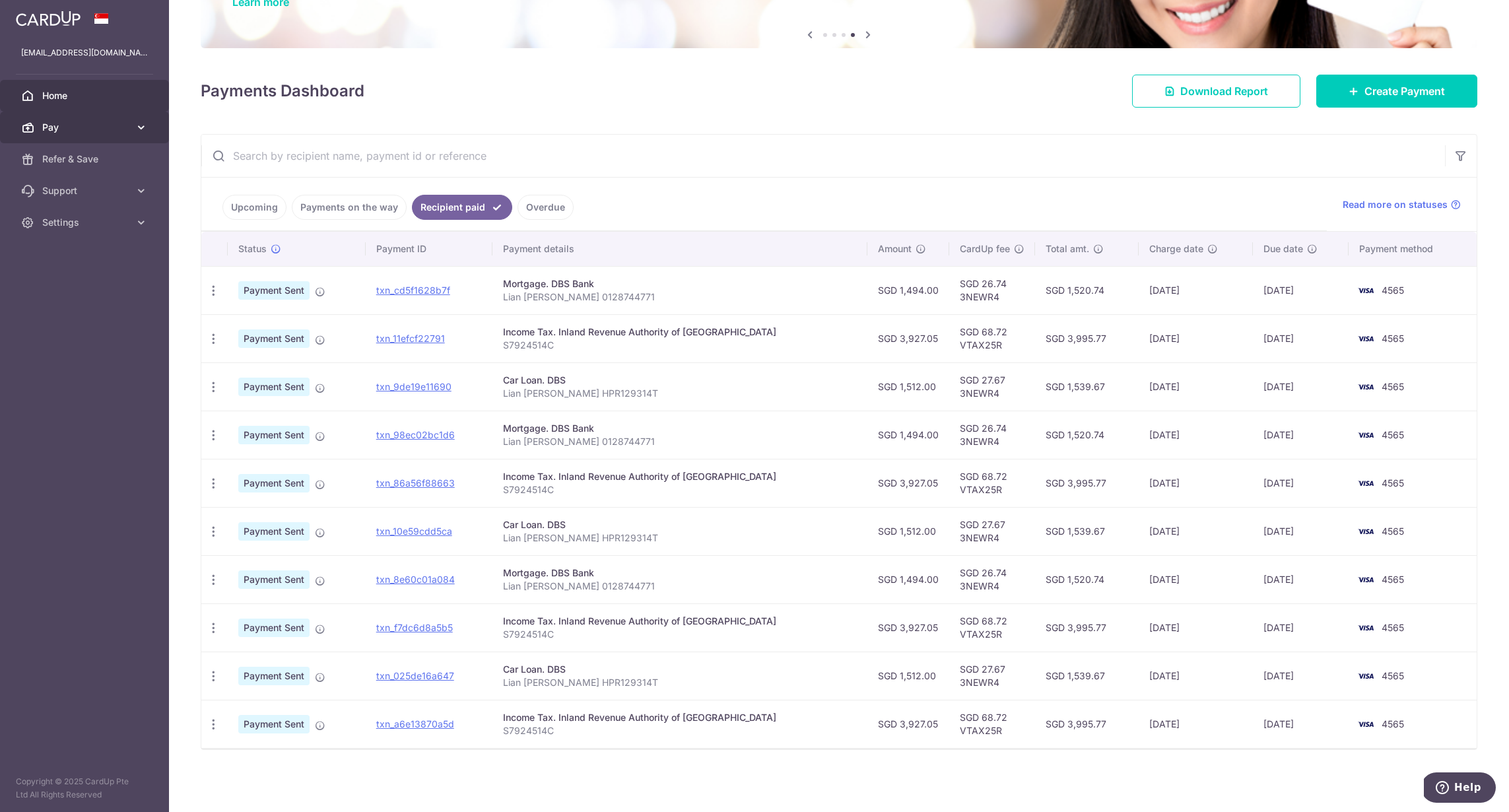
click at [119, 132] on span "Pay" at bounding box center [86, 128] width 88 height 13
click at [46, 162] on span "Payments" at bounding box center [86, 159] width 88 height 13
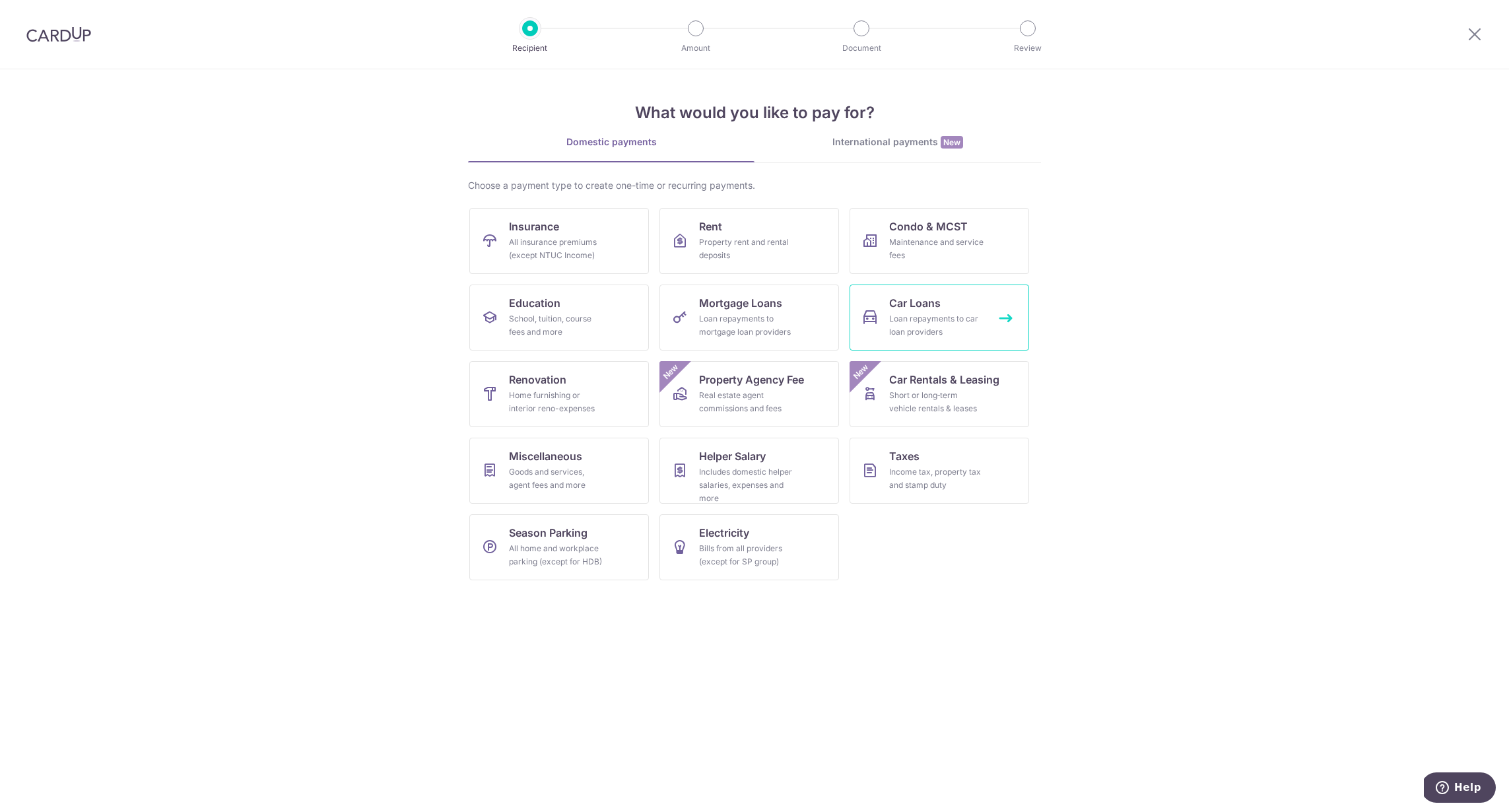
click at [936, 326] on div "Loan repayments to car loan providers" at bounding box center [936, 325] width 95 height 26
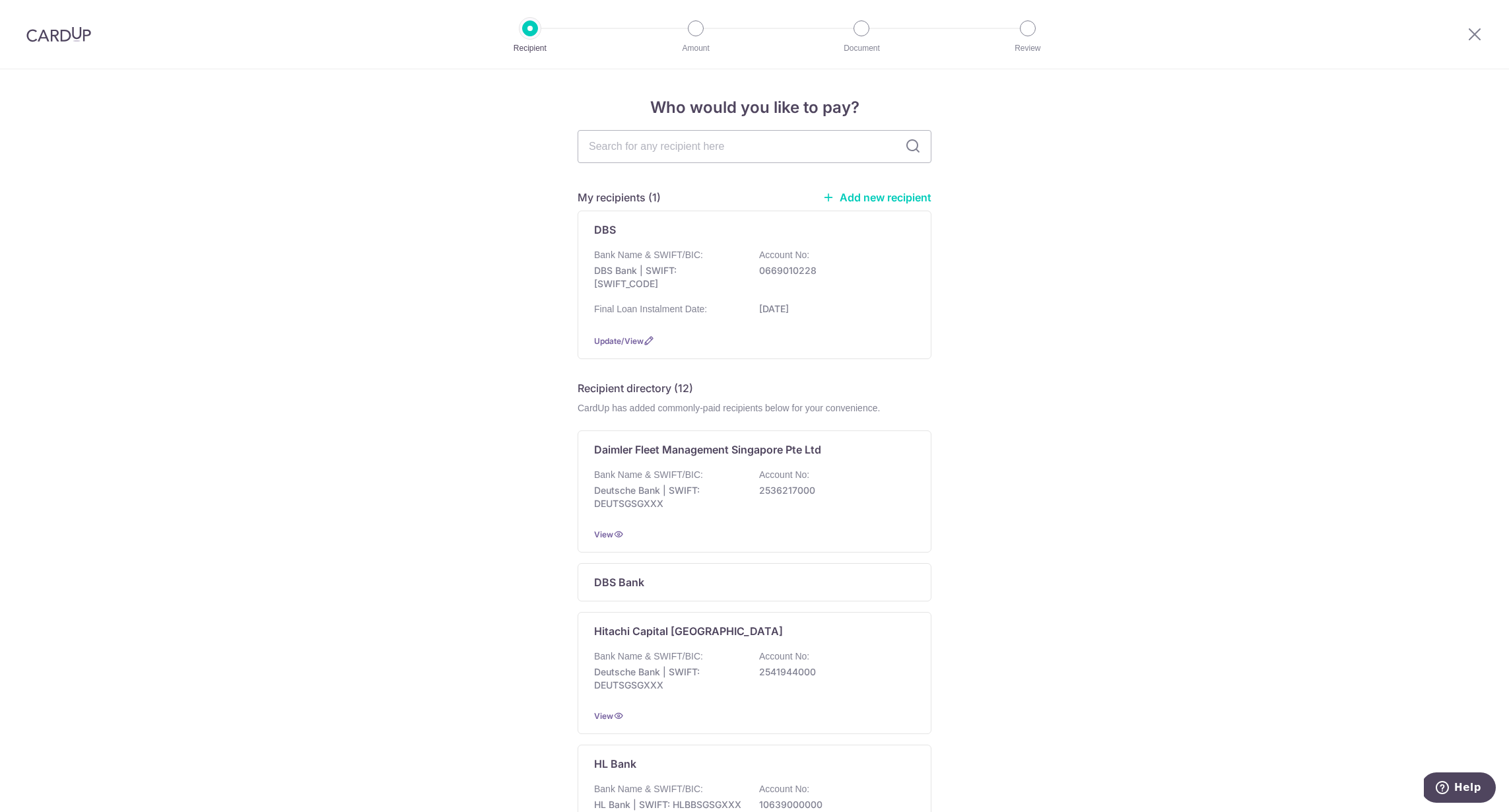
click at [805, 290] on div "Bank Name & SWIFT/BIC: DBS Bank | SWIFT: [SWIFT_CODE] Account No: 0669010228" at bounding box center [754, 272] width 321 height 49
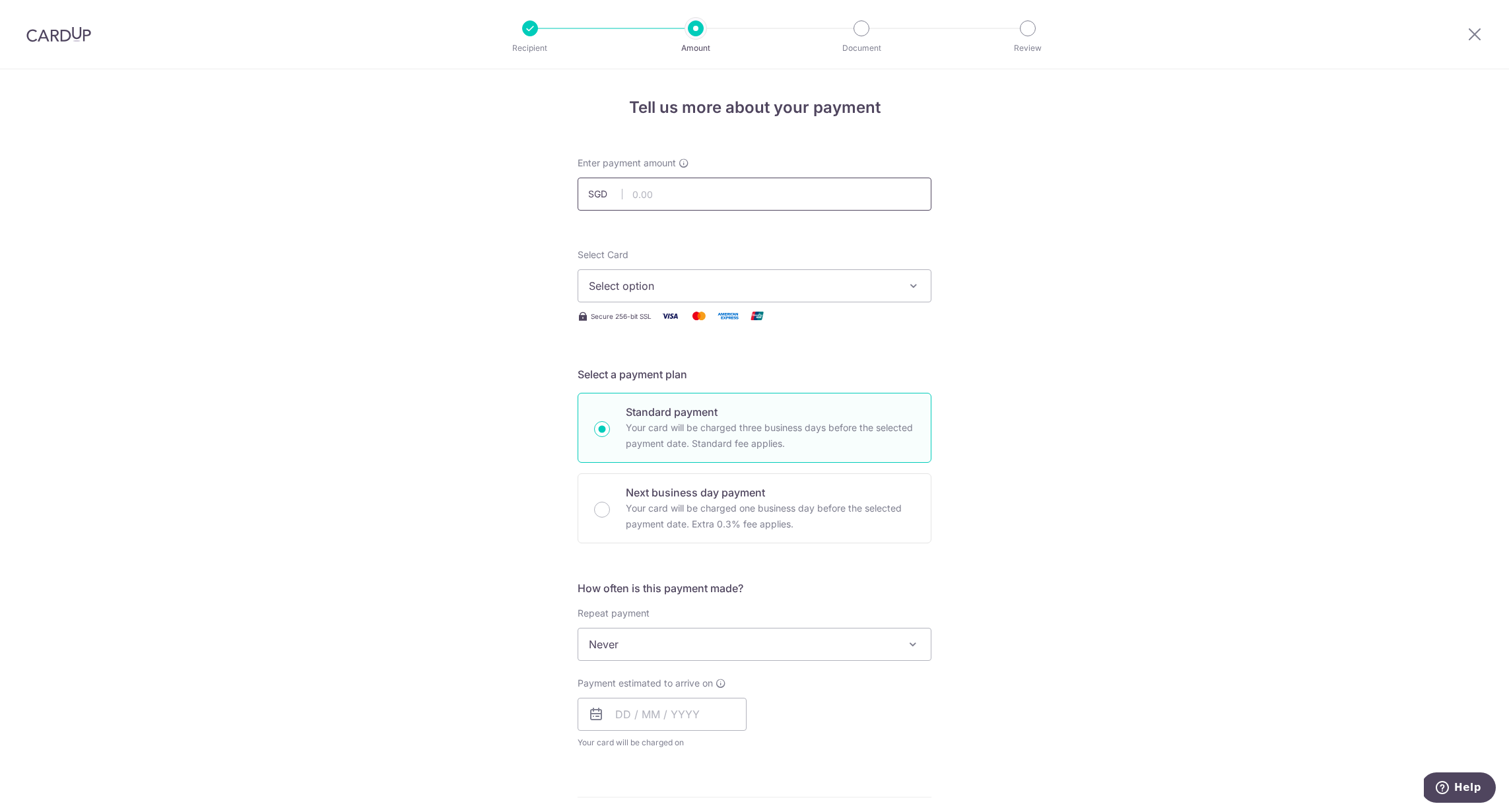
click at [671, 196] on input "text" at bounding box center [754, 194] width 354 height 33
type input "1,512.00"
click at [710, 291] on span "Select option" at bounding box center [743, 285] width 308 height 16
click at [692, 392] on link "**** 4565" at bounding box center [754, 379] width 353 height 32
click at [1035, 469] on div "Tell us more about your payment Enter payment amount SGD 1,512.00 1512.00 Selec…" at bounding box center [754, 666] width 1509 height 1194
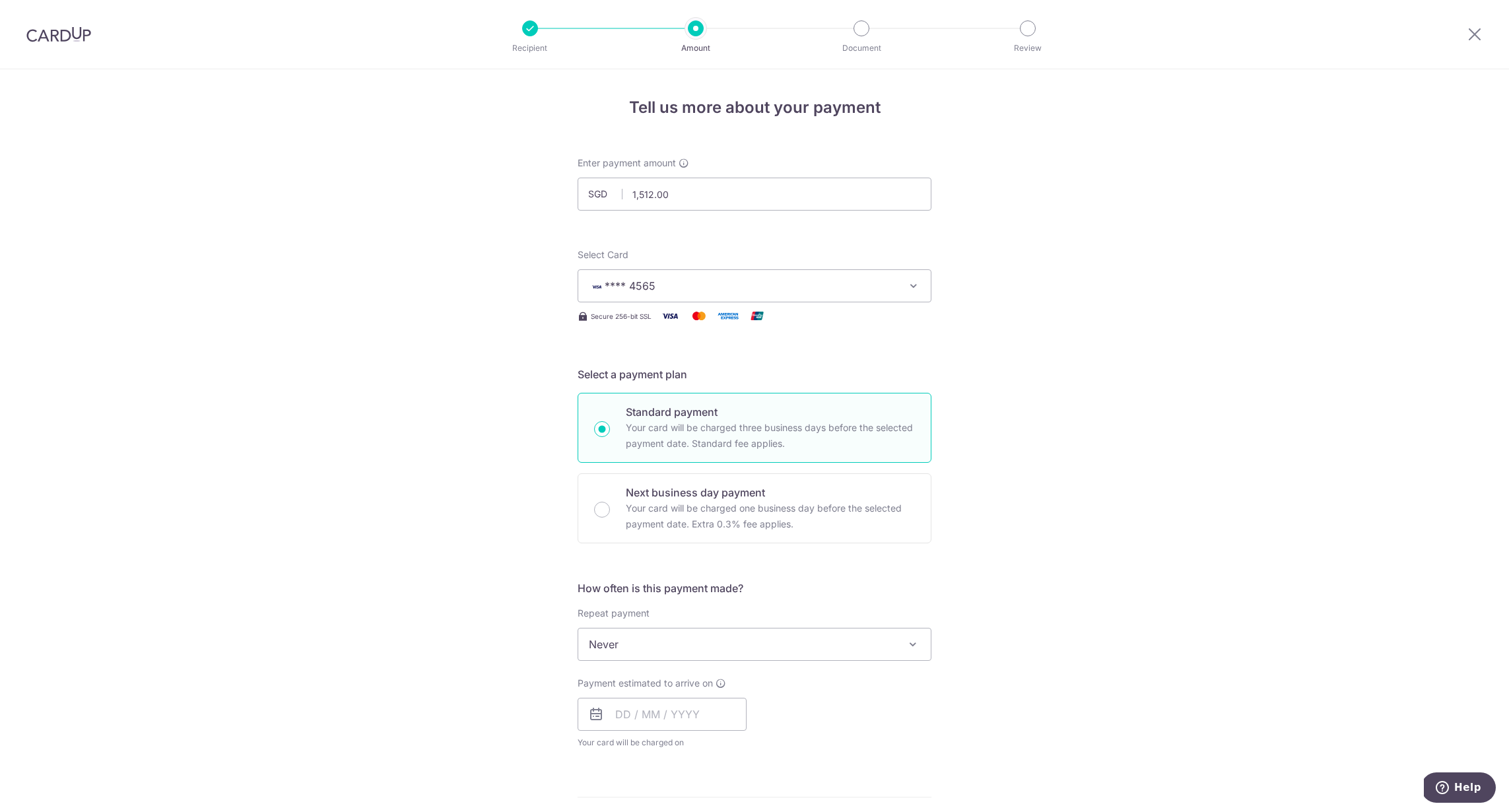
click at [878, 640] on span "Never" at bounding box center [754, 644] width 353 height 32
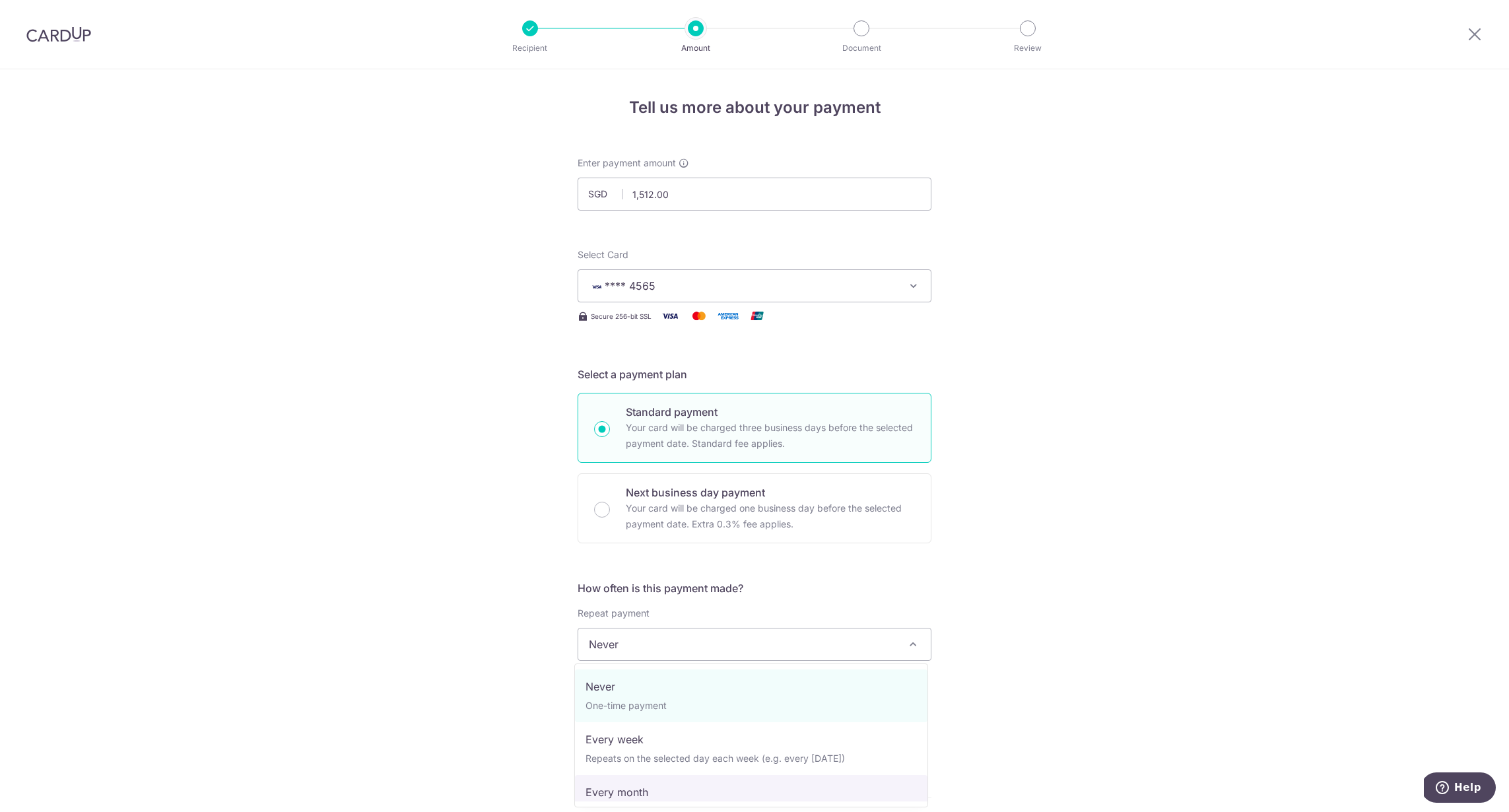
select select "3"
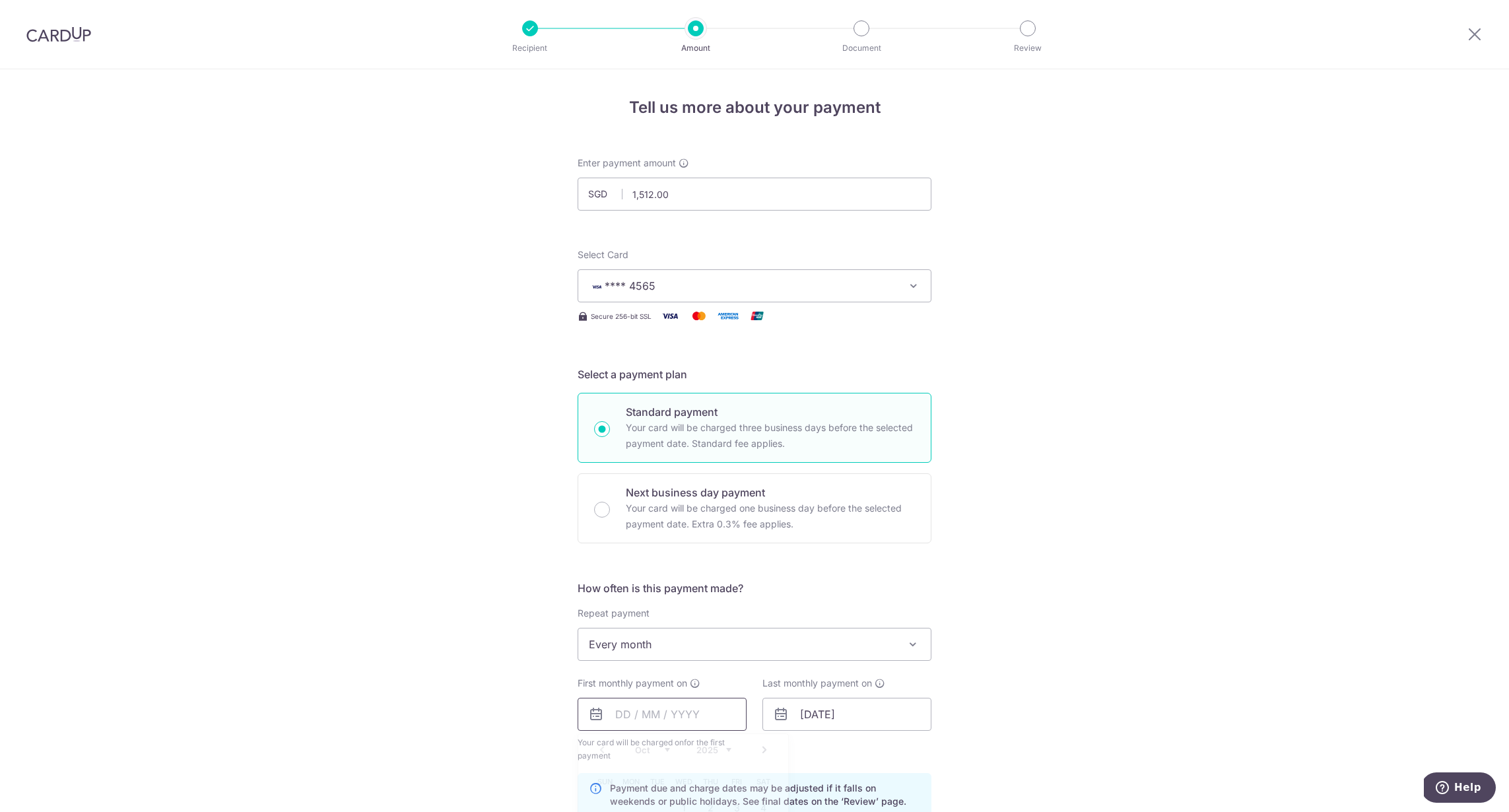
click at [668, 713] on input "text" at bounding box center [662, 714] width 169 height 33
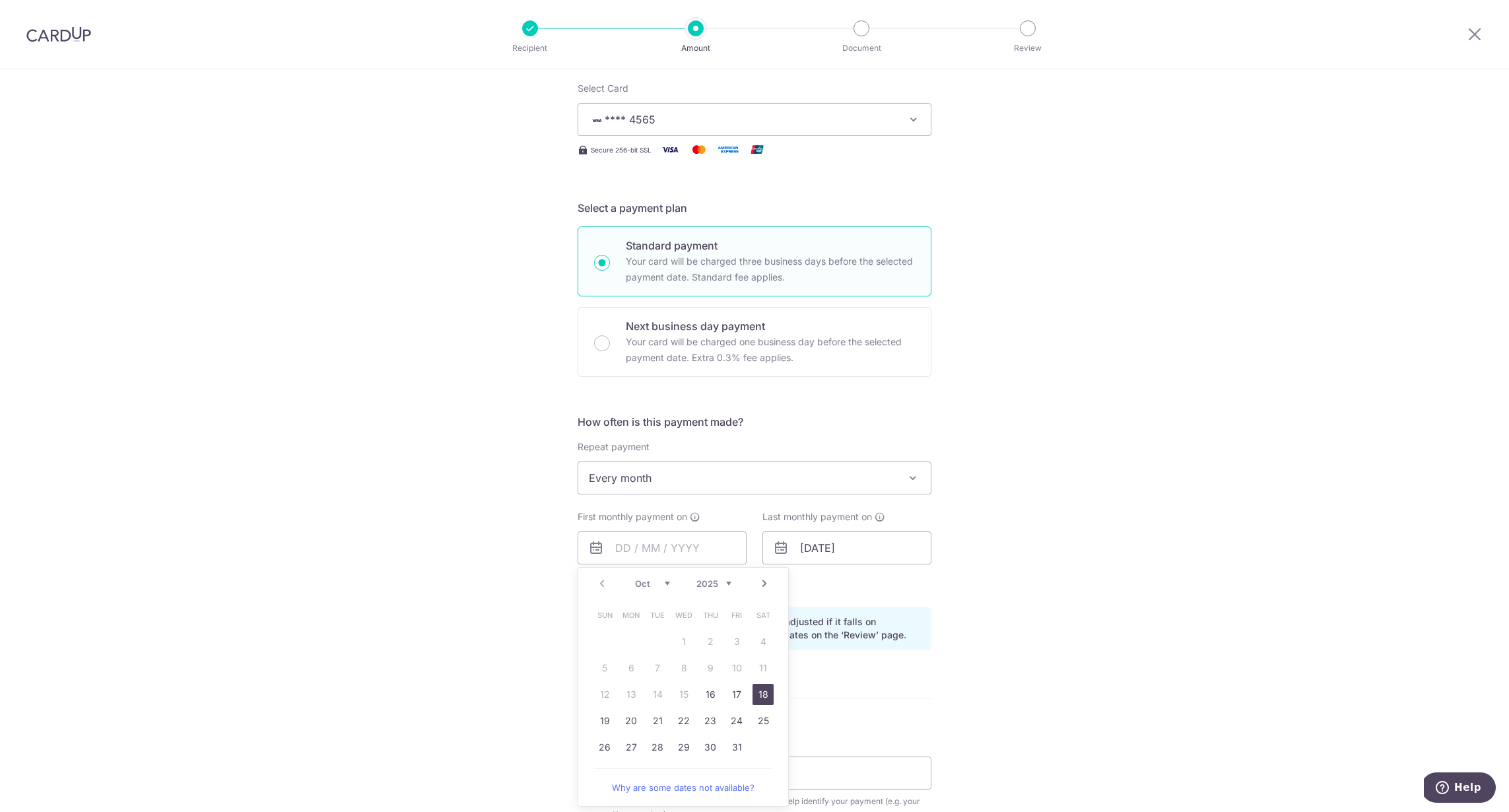
click at [761, 692] on link "18" at bounding box center [763, 694] width 21 height 21
type input "[DATE]"
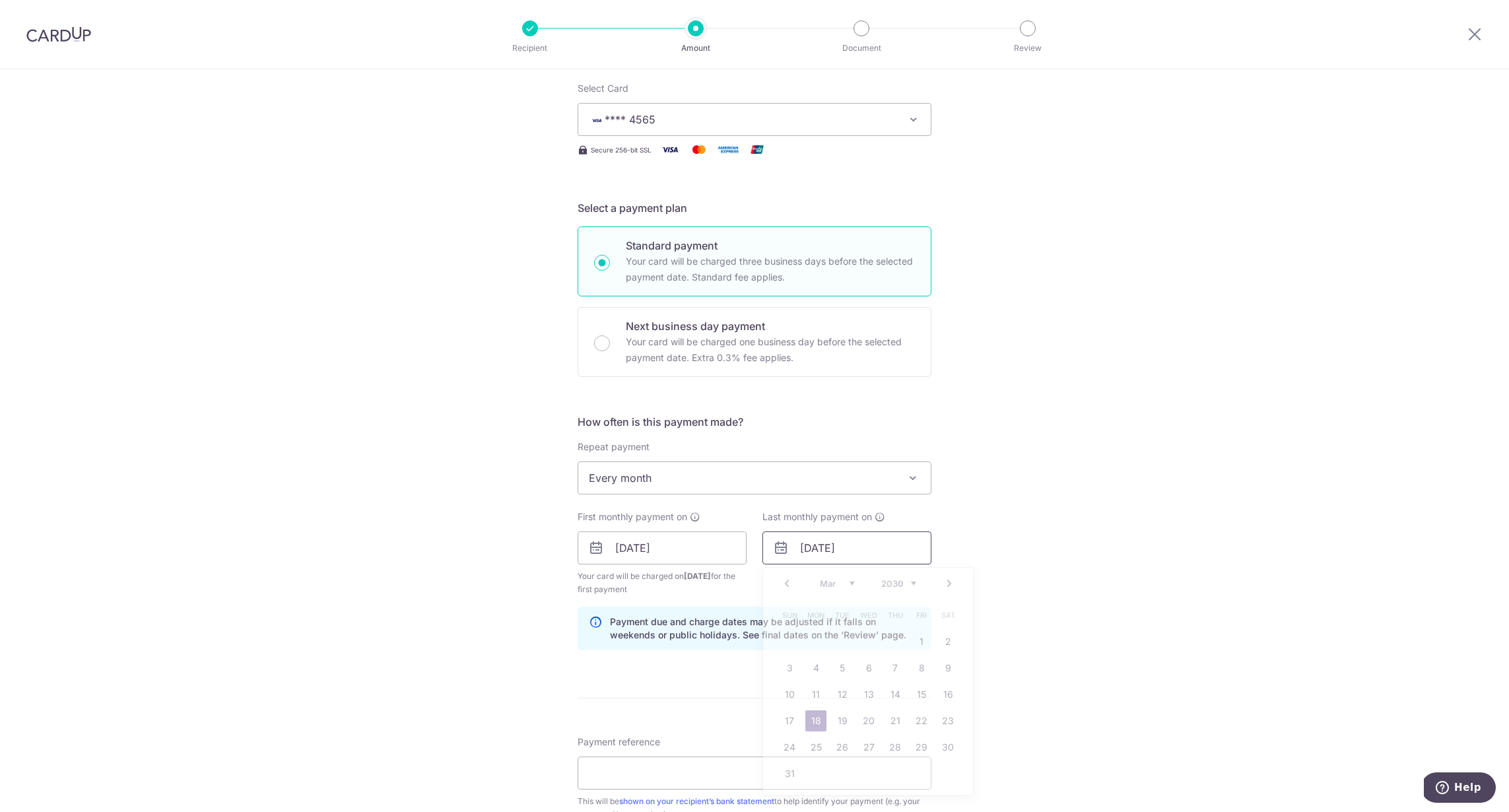
click at [831, 558] on input "18/03/2030" at bounding box center [847, 548] width 169 height 33
click at [785, 585] on link "Prev" at bounding box center [786, 583] width 16 height 16
click at [785, 720] on link "18" at bounding box center [789, 720] width 21 height 21
type input "[DATE]"
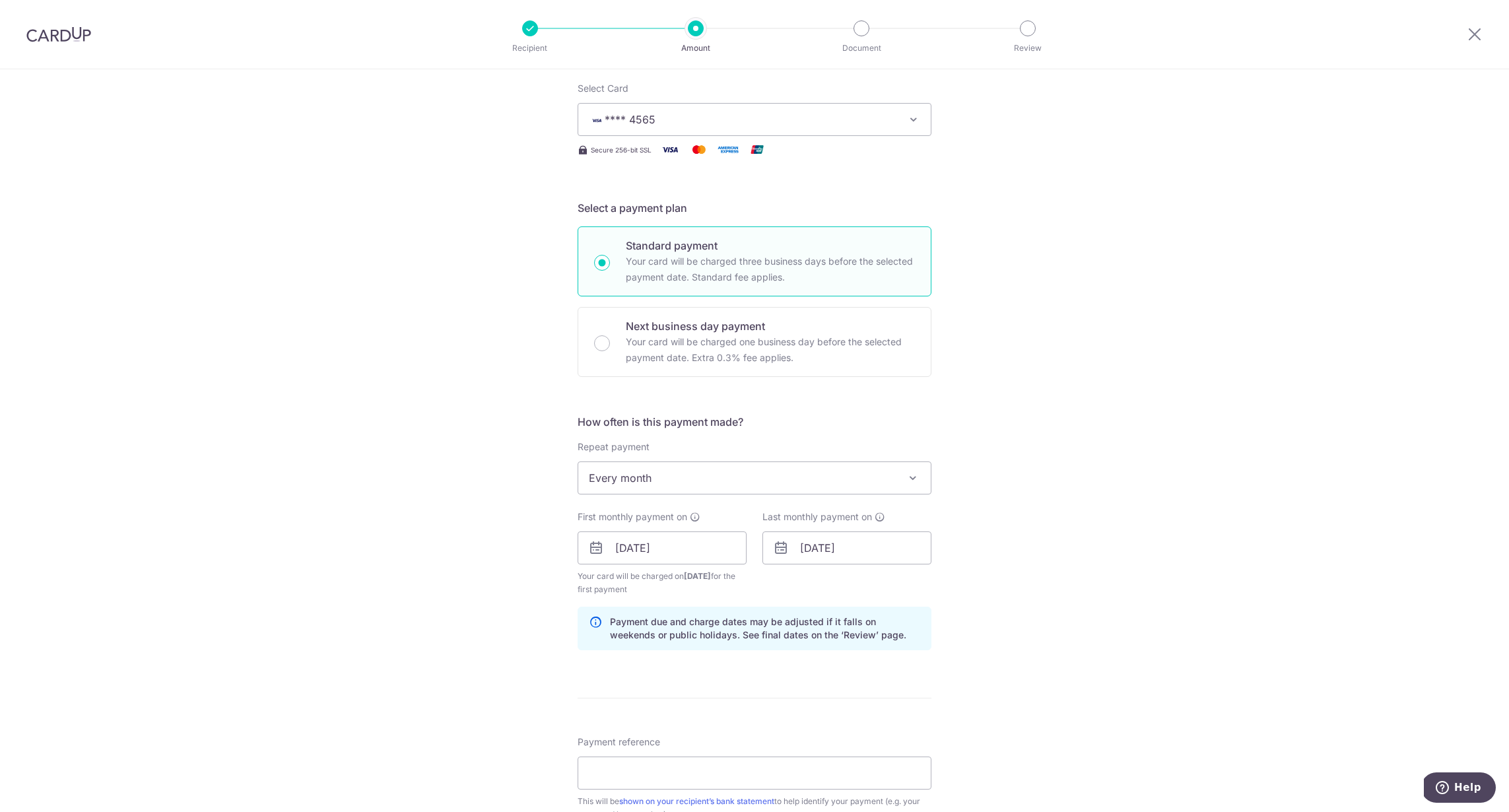
click at [953, 676] on div "Tell us more about your payment Enter payment amount SGD 1,512.00 1512.00 Selec…" at bounding box center [754, 533] width 1509 height 1261
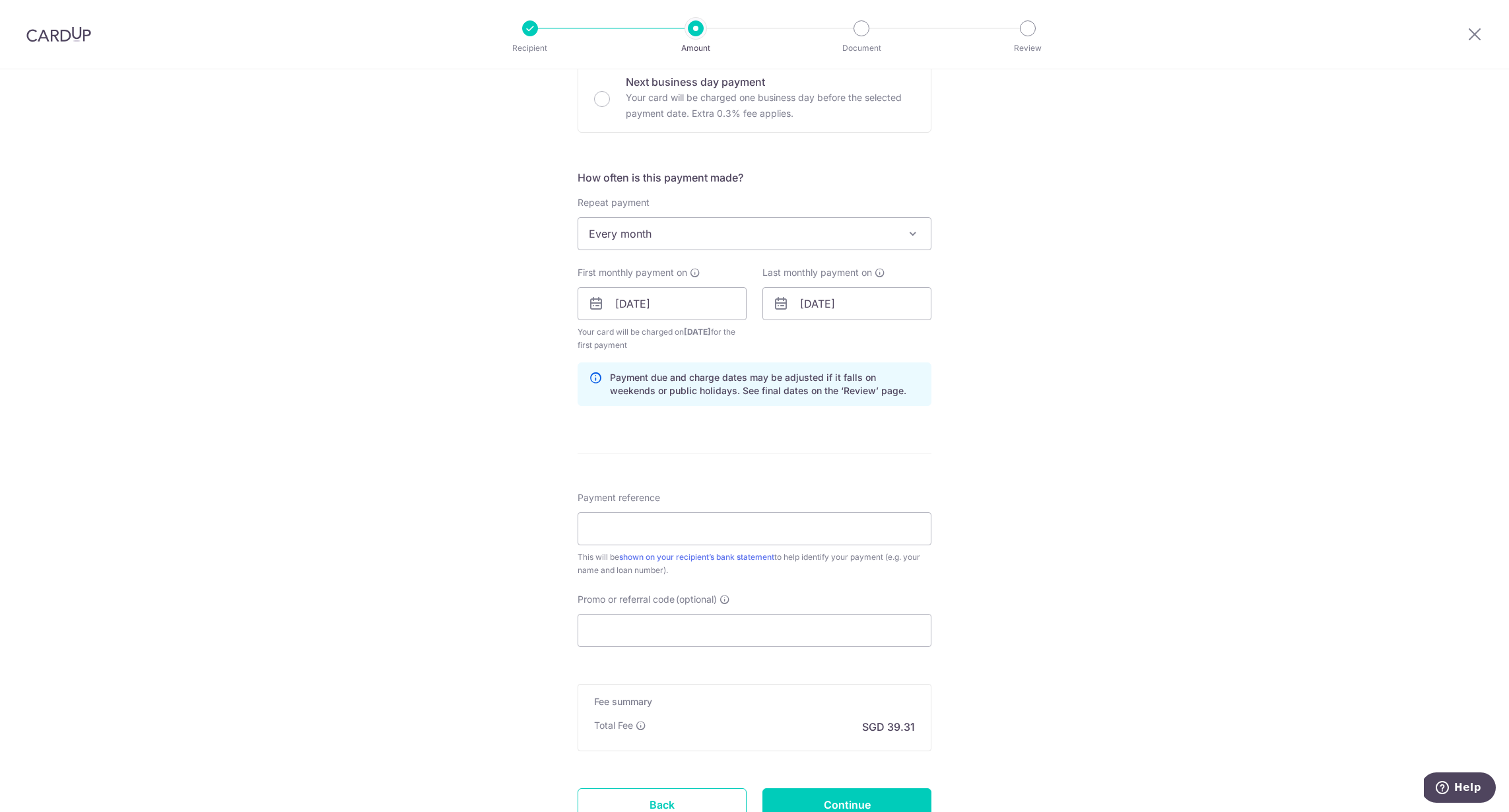
scroll to position [444, 0]
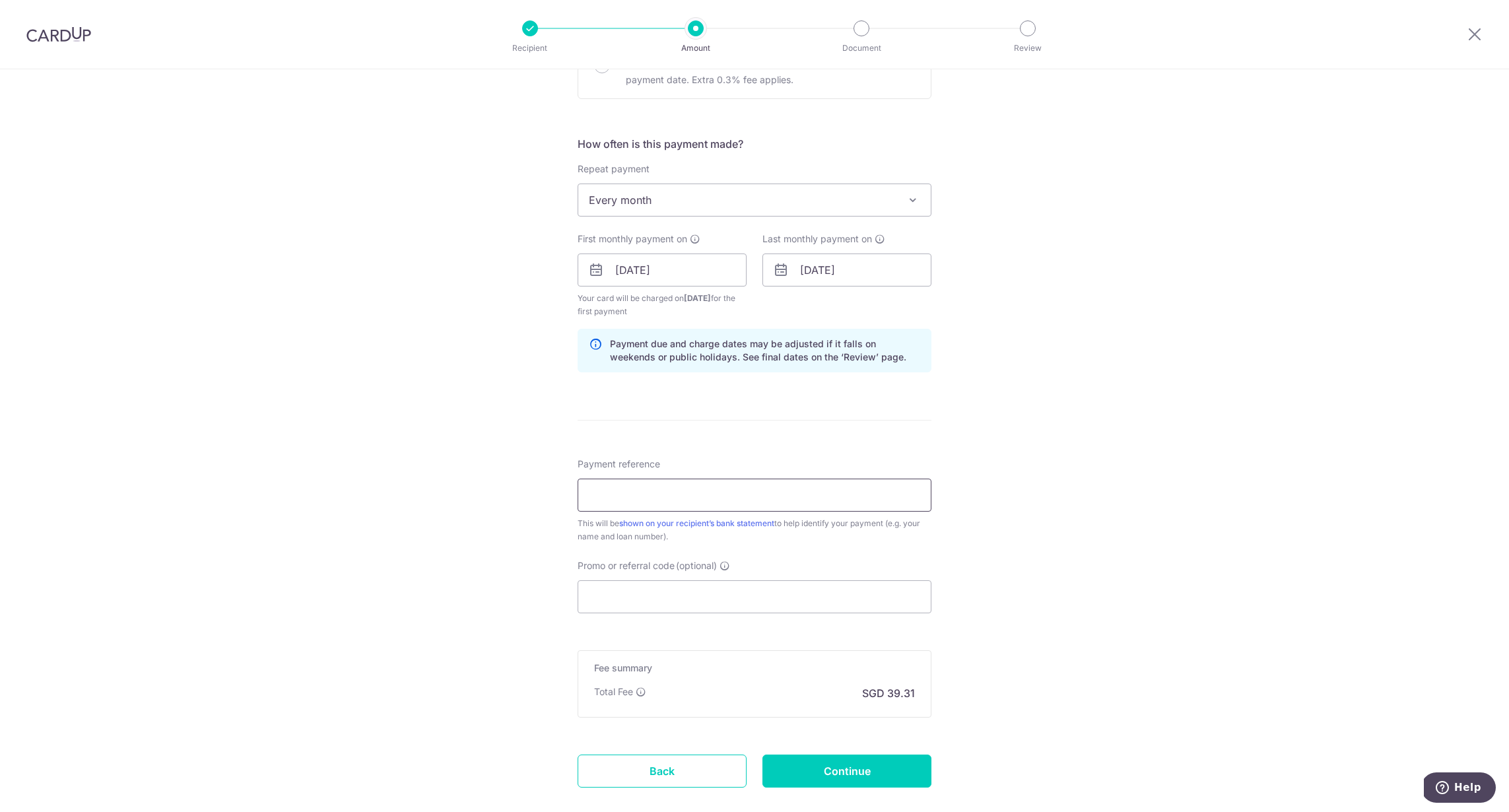
click at [625, 508] on input "Payment reference" at bounding box center [754, 495] width 354 height 33
type input "Car Loan"
click at [605, 607] on input "Promo or referral code (optional)" at bounding box center [754, 596] width 354 height 33
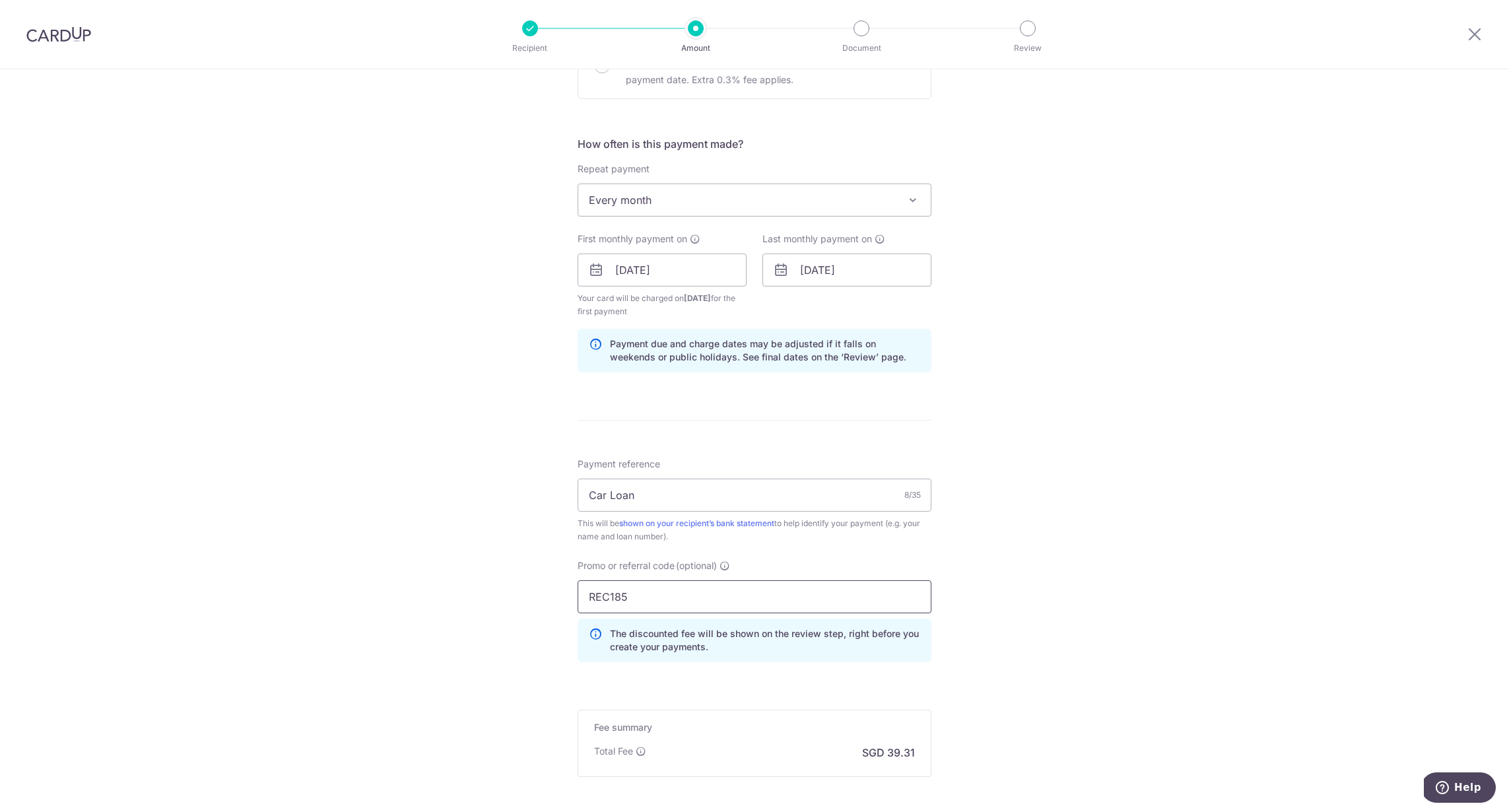
type input "REC185"
click at [990, 658] on div "Tell us more about your payment Enter payment amount SGD 1,512.00 1512.00 Selec…" at bounding box center [754, 285] width 1509 height 1321
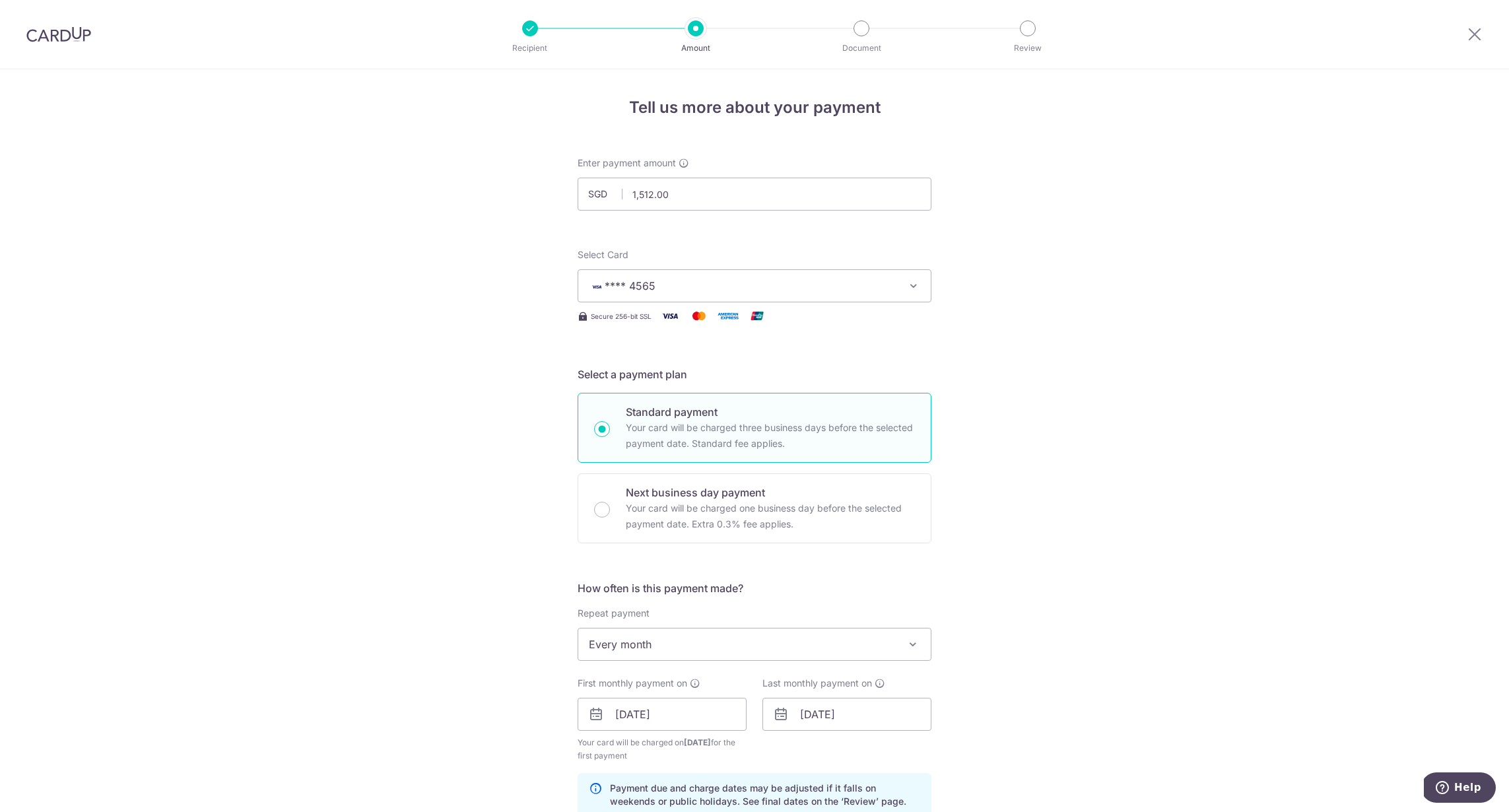
scroll to position [578, 0]
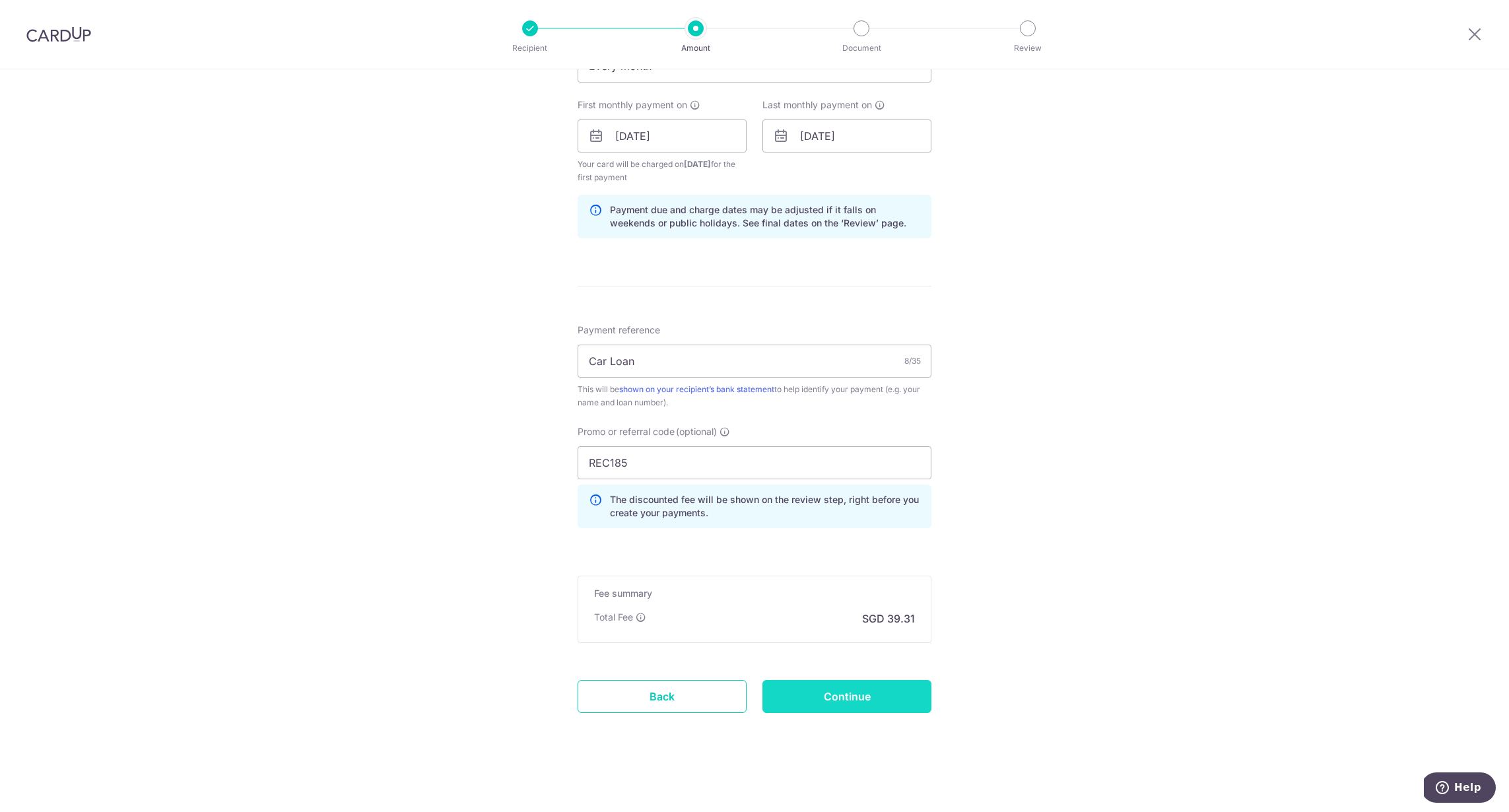
click at [843, 707] on input "Continue" at bounding box center [847, 696] width 169 height 33
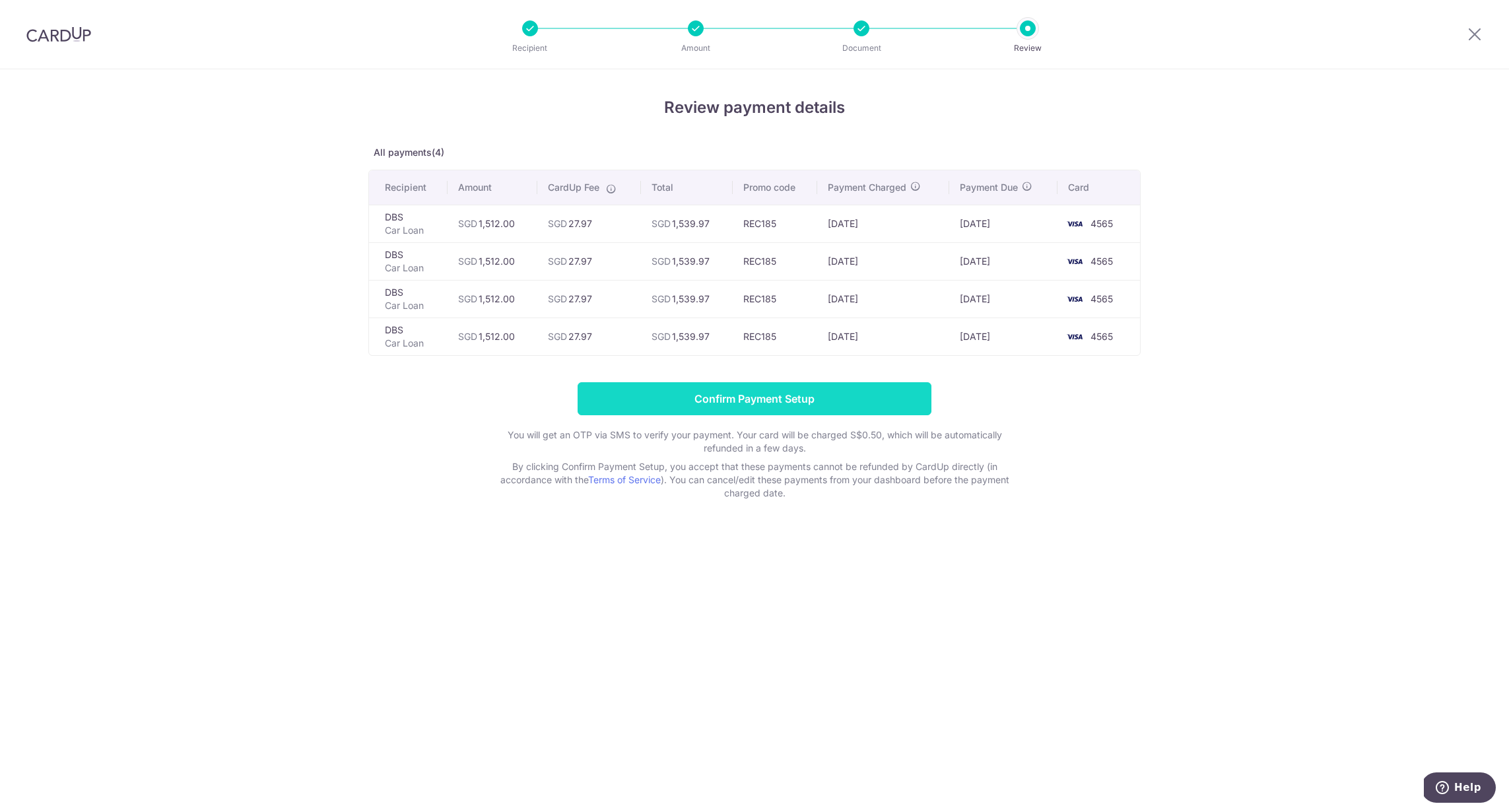
click at [792, 405] on input "Confirm Payment Setup" at bounding box center [754, 398] width 354 height 33
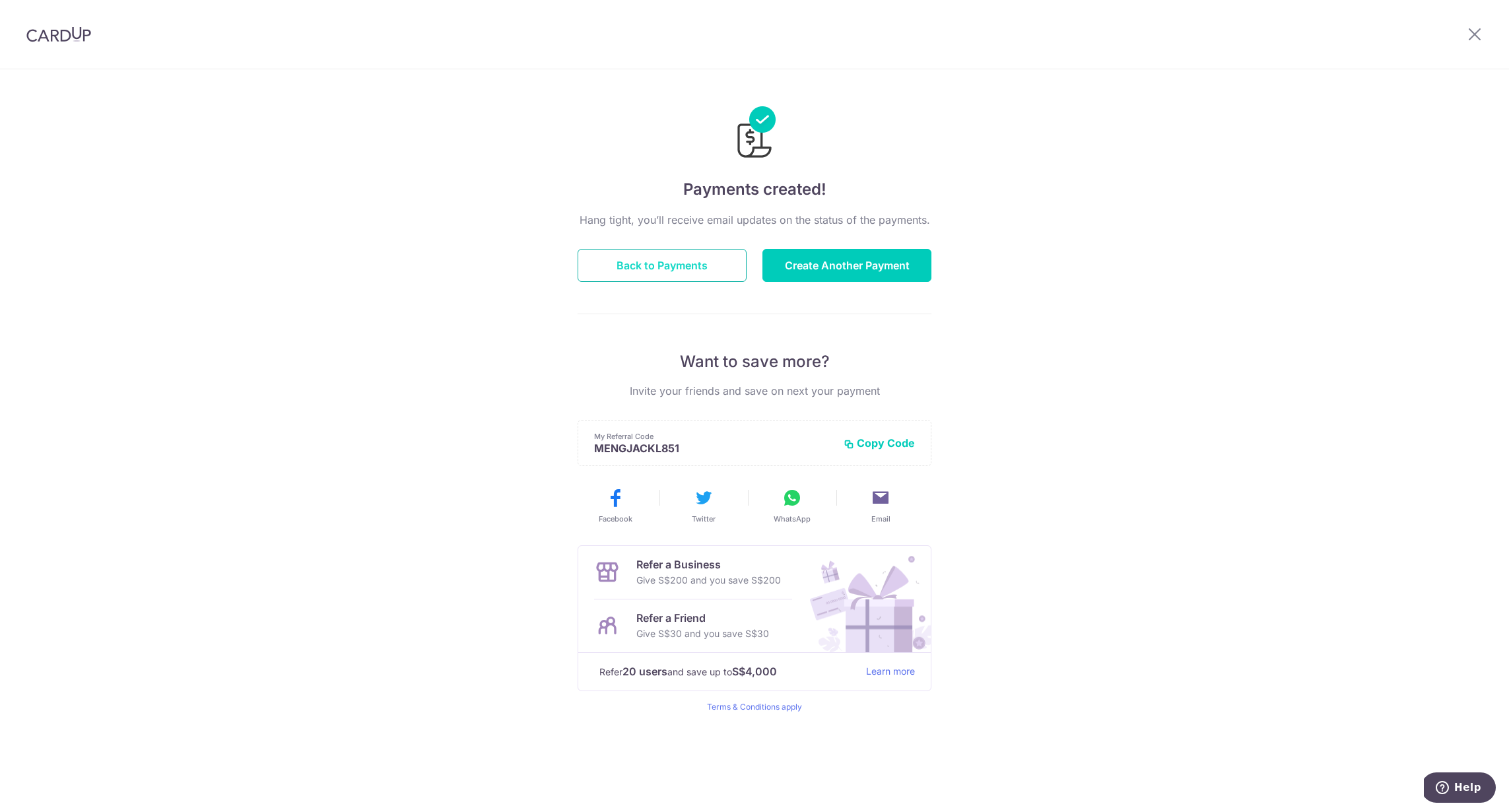
click at [644, 273] on button "Back to Payments" at bounding box center [662, 265] width 169 height 33
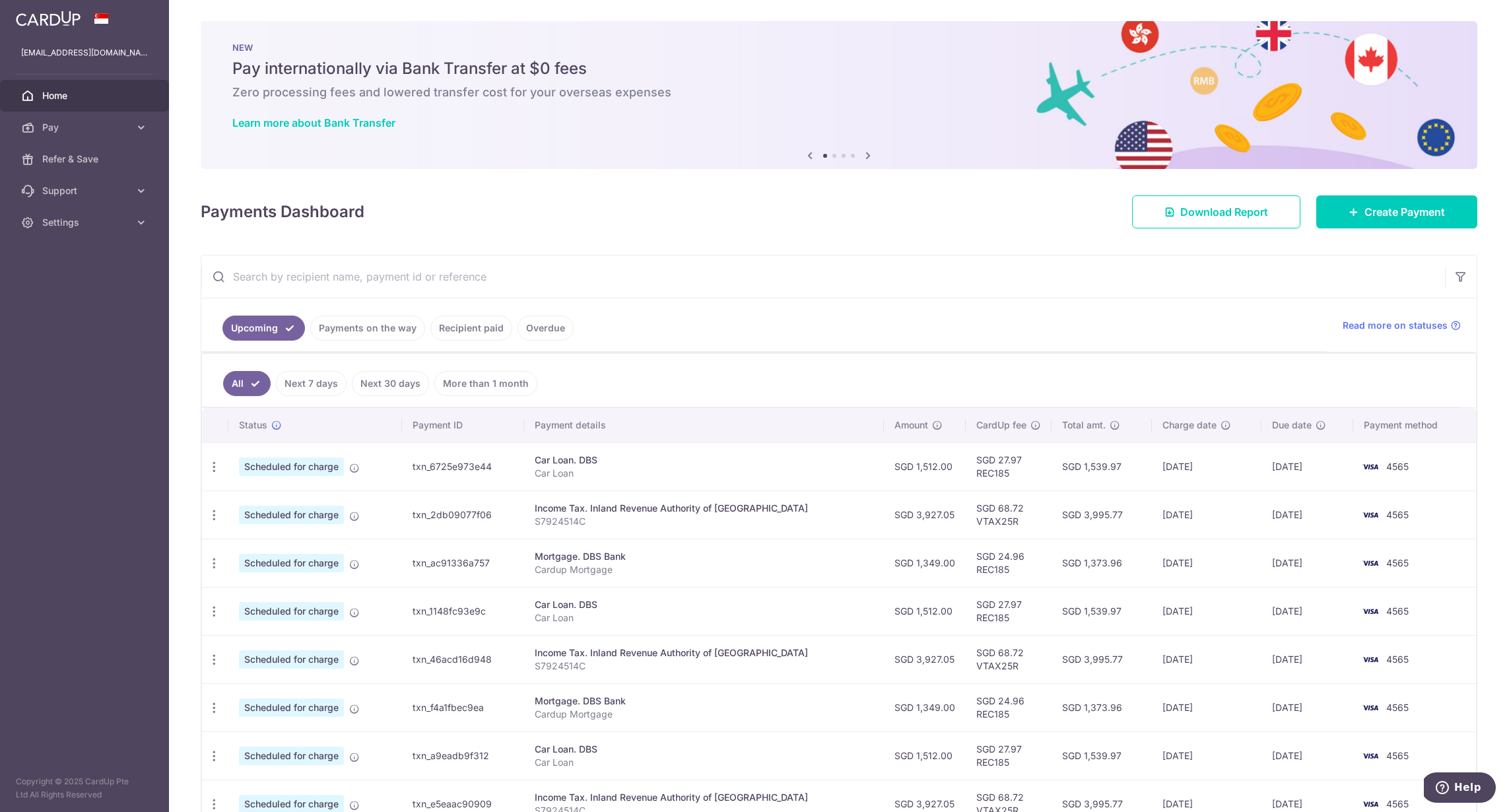
scroll to position [209, 0]
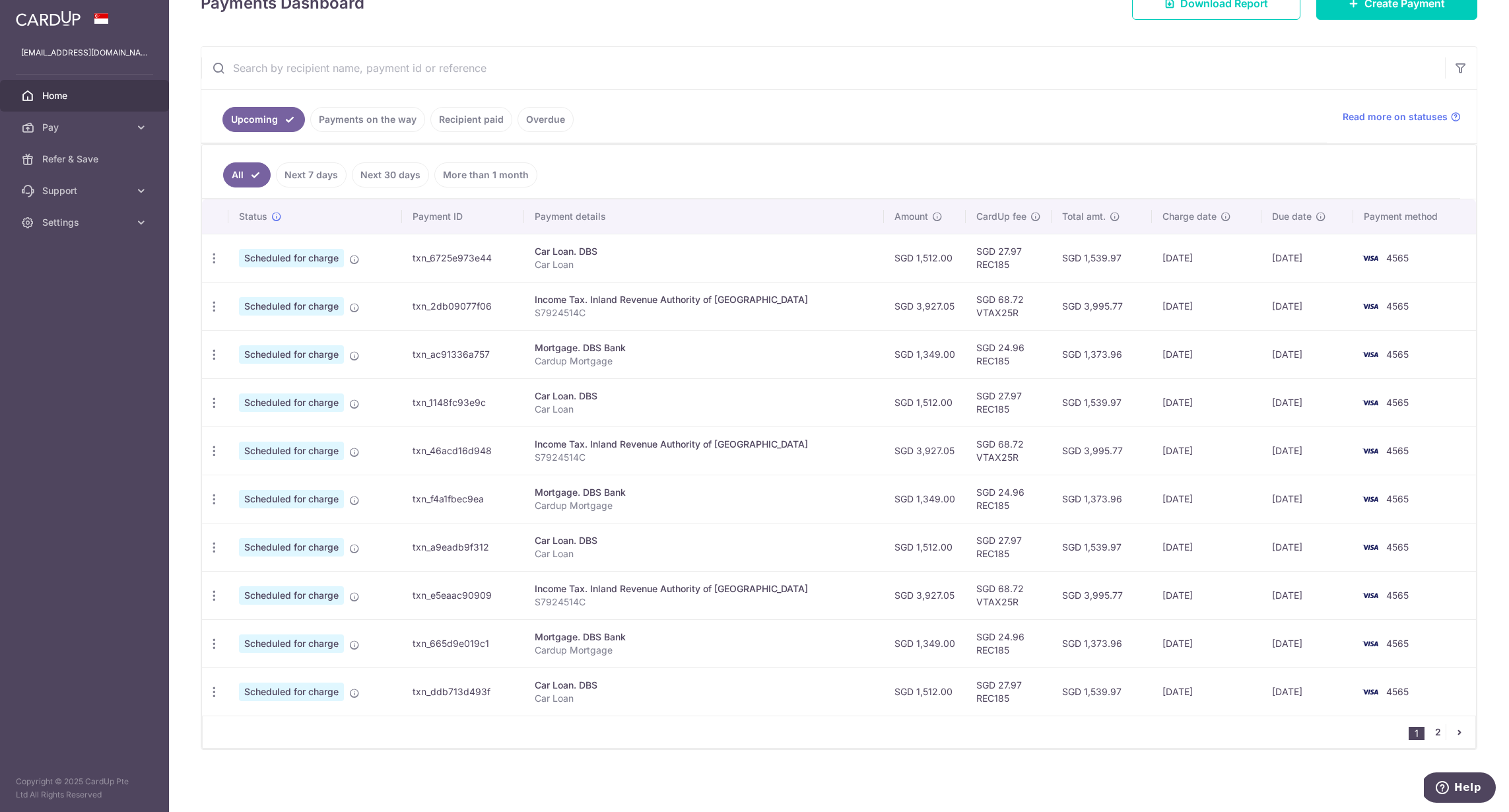
click at [1430, 736] on link "2" at bounding box center [1437, 731] width 16 height 16
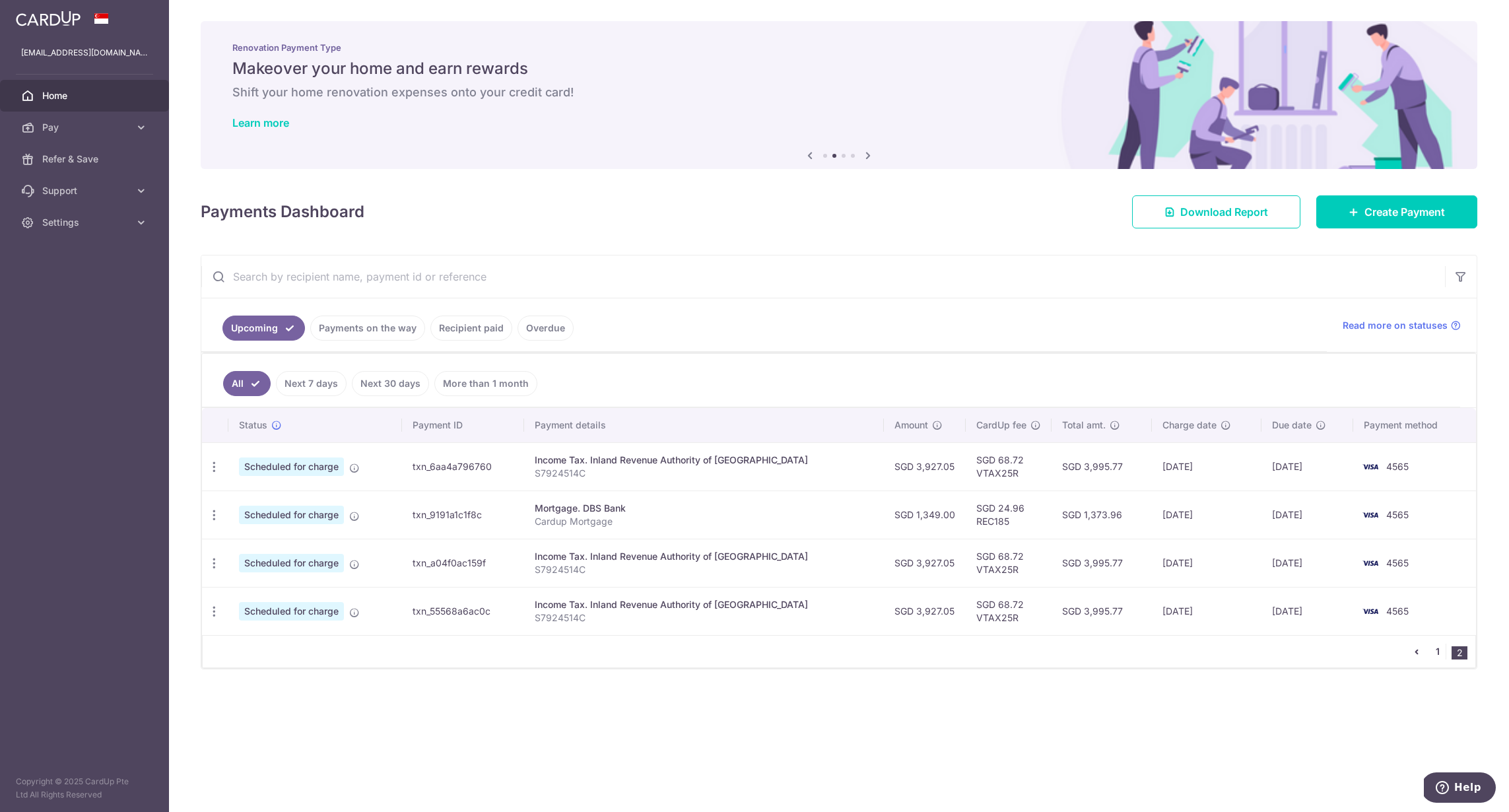
click at [1438, 654] on link "1" at bounding box center [1437, 651] width 16 height 16
